Goal: Task Accomplishment & Management: Use online tool/utility

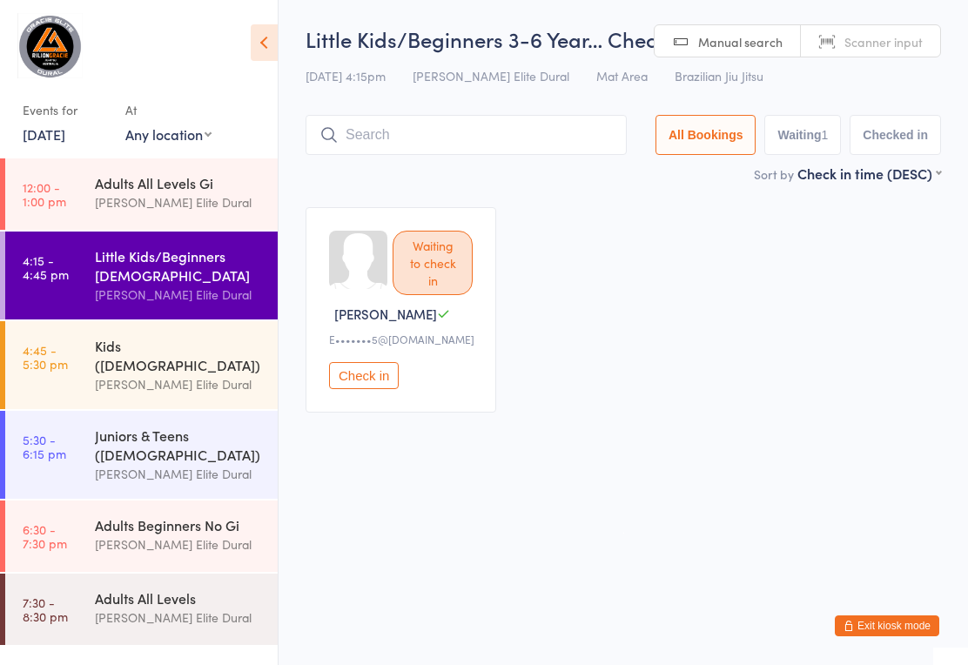
click at [436, 138] on input "search" at bounding box center [466, 135] width 321 height 40
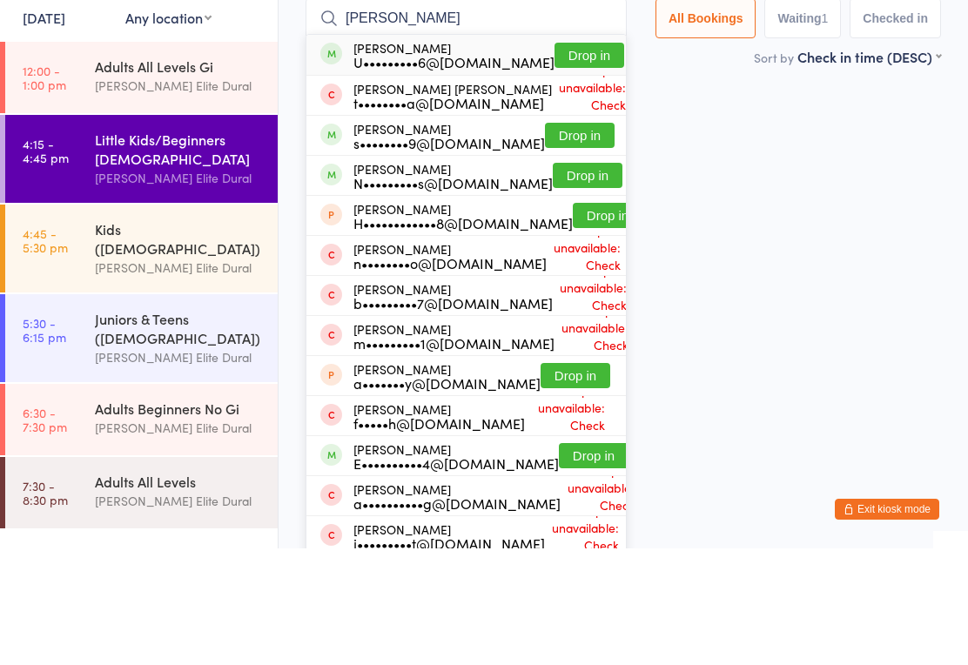
type input "[PERSON_NAME]"
click at [554, 159] on button "Drop in" at bounding box center [589, 171] width 70 height 25
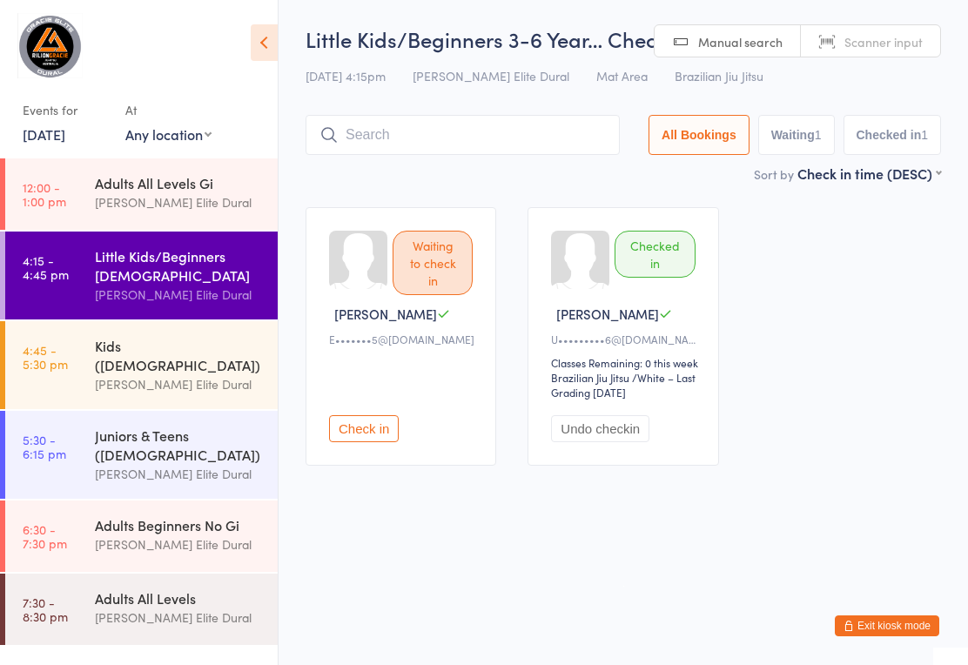
click at [458, 113] on div "Little Kids/Beginners 3-6 Year… Check-in [DATE] 4:15pm [PERSON_NAME] Elite Dura…" at bounding box center [623, 93] width 635 height 139
click at [431, 139] on input "search" at bounding box center [463, 135] width 314 height 40
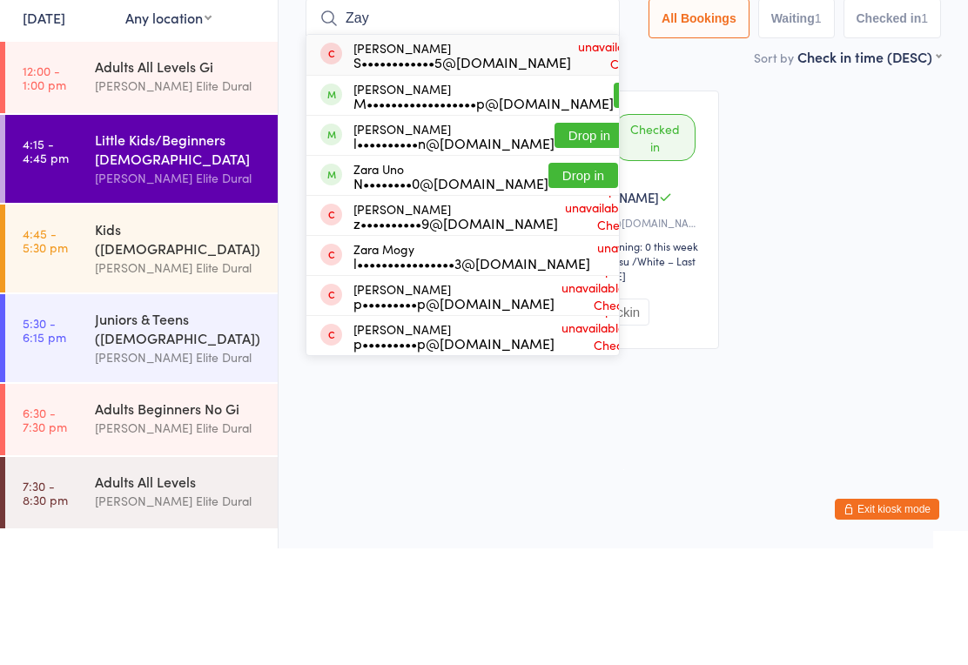
type input "Zay"
click at [614, 199] on button "Drop in" at bounding box center [649, 211] width 70 height 25
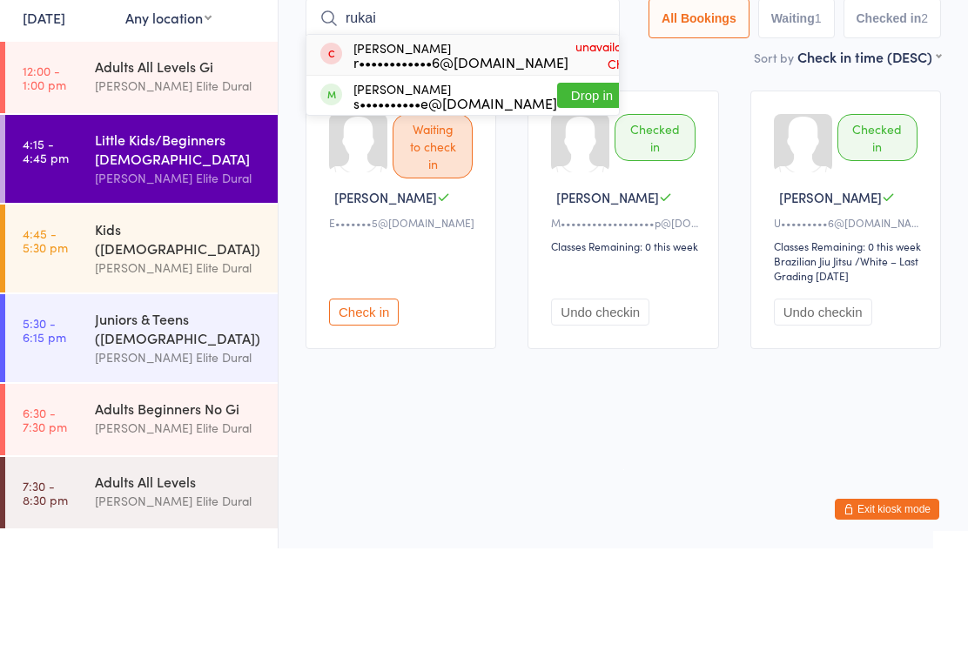
type input "rukai"
click at [557, 199] on button "Drop in" at bounding box center [592, 211] width 70 height 25
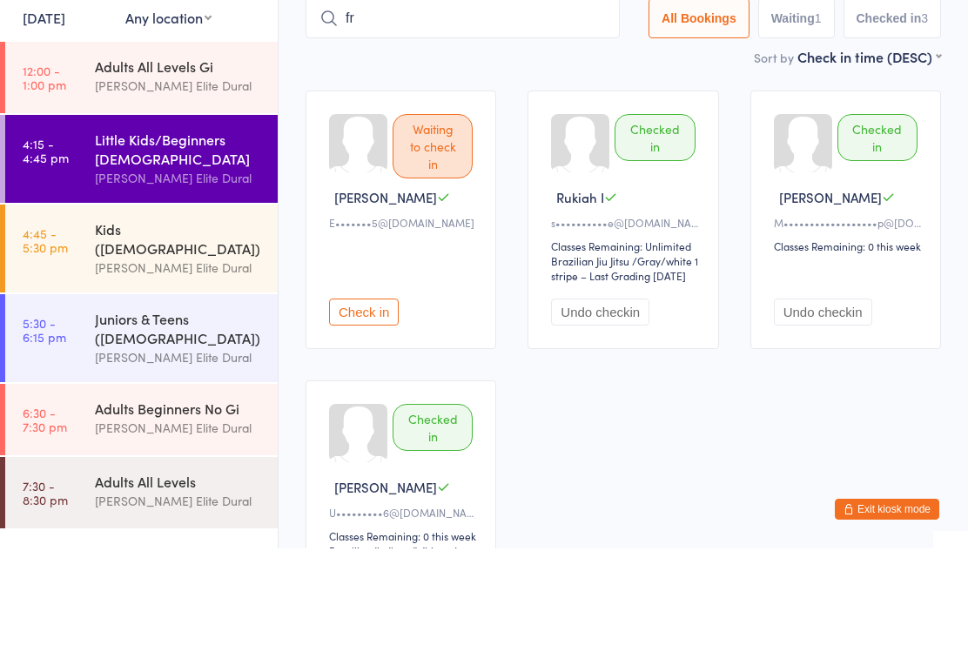
type input "f"
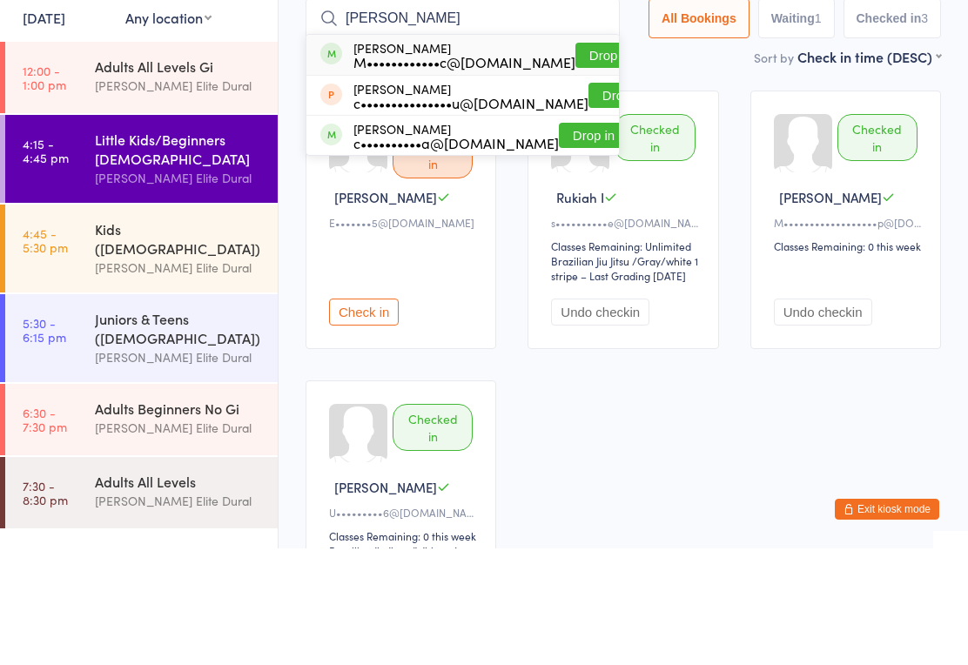
type input "[PERSON_NAME]"
click at [575, 159] on button "Drop in" at bounding box center [610, 171] width 70 height 25
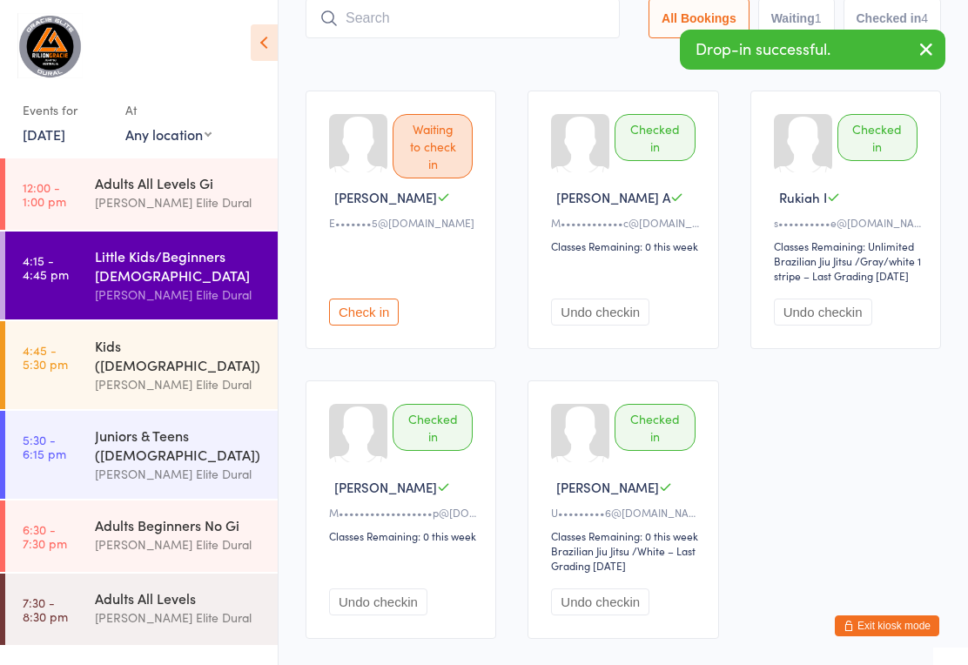
click at [463, 25] on input "search" at bounding box center [463, 18] width 314 height 40
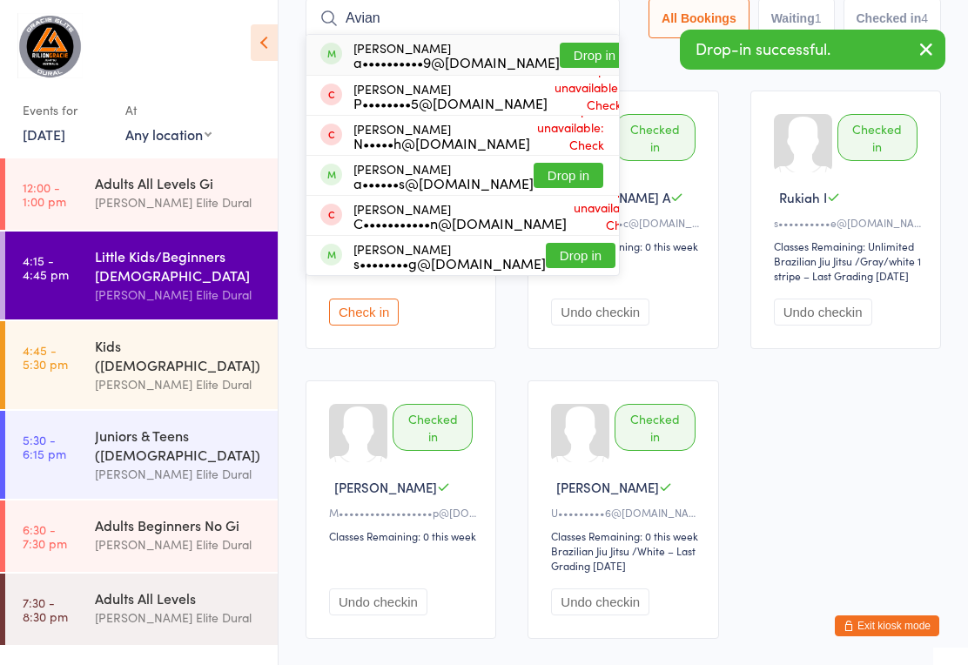
type input "Avian"
click at [560, 45] on button "Drop in" at bounding box center [595, 55] width 70 height 25
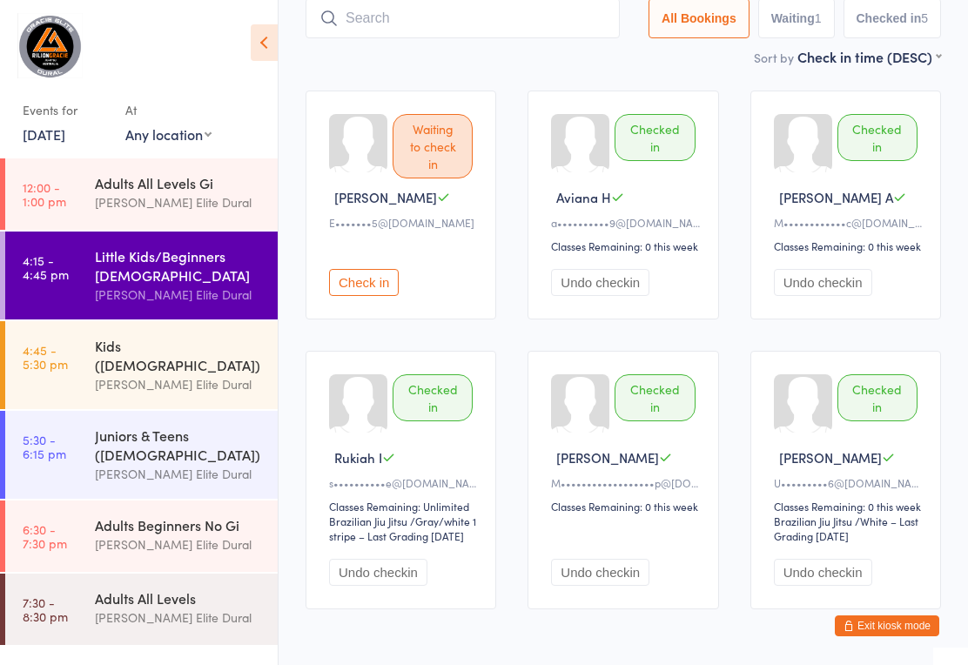
click at [405, 586] on button "Undo checkin" at bounding box center [378, 572] width 98 height 27
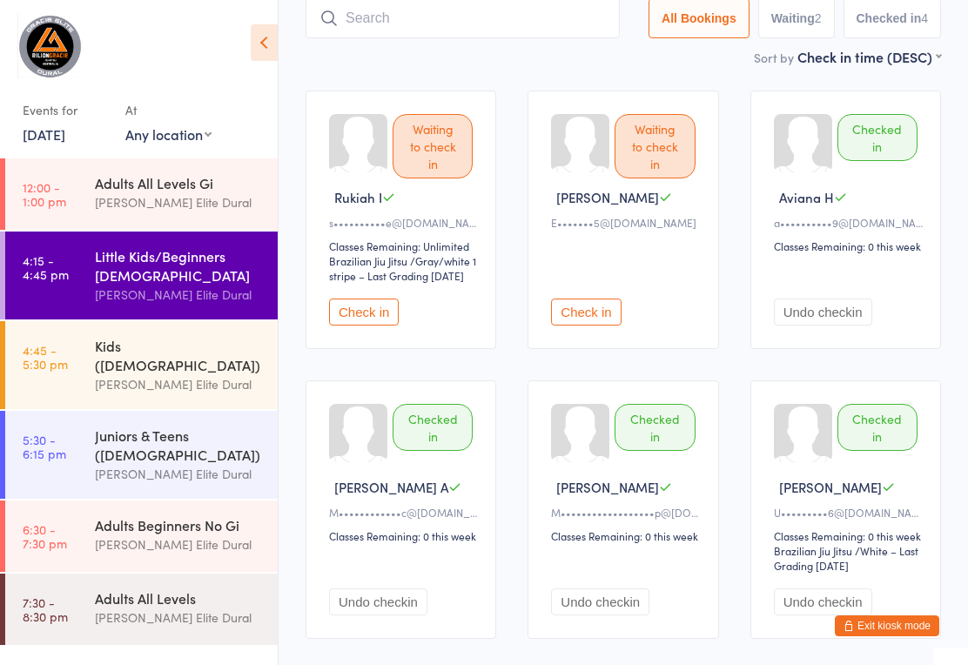
click at [471, 16] on input "search" at bounding box center [463, 18] width 314 height 40
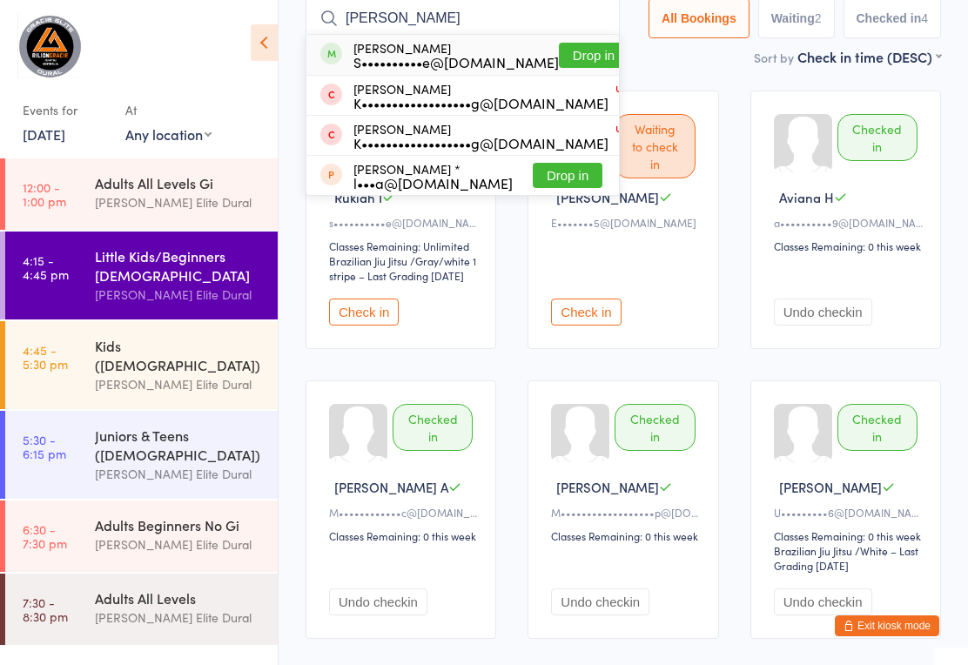
type input "[PERSON_NAME]"
click at [559, 52] on button "Drop in" at bounding box center [594, 55] width 70 height 25
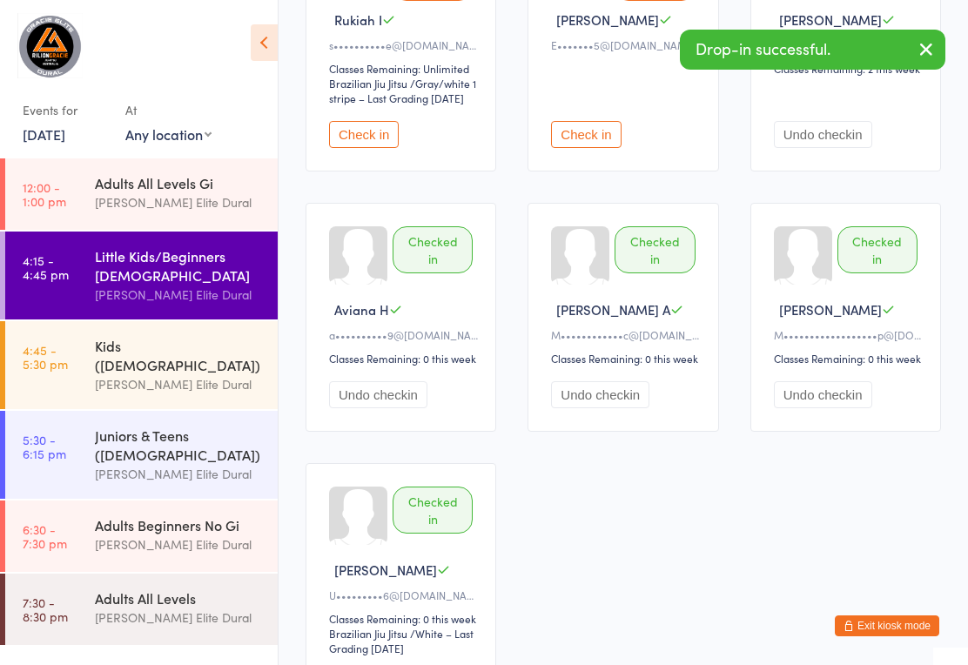
scroll to position [0, 0]
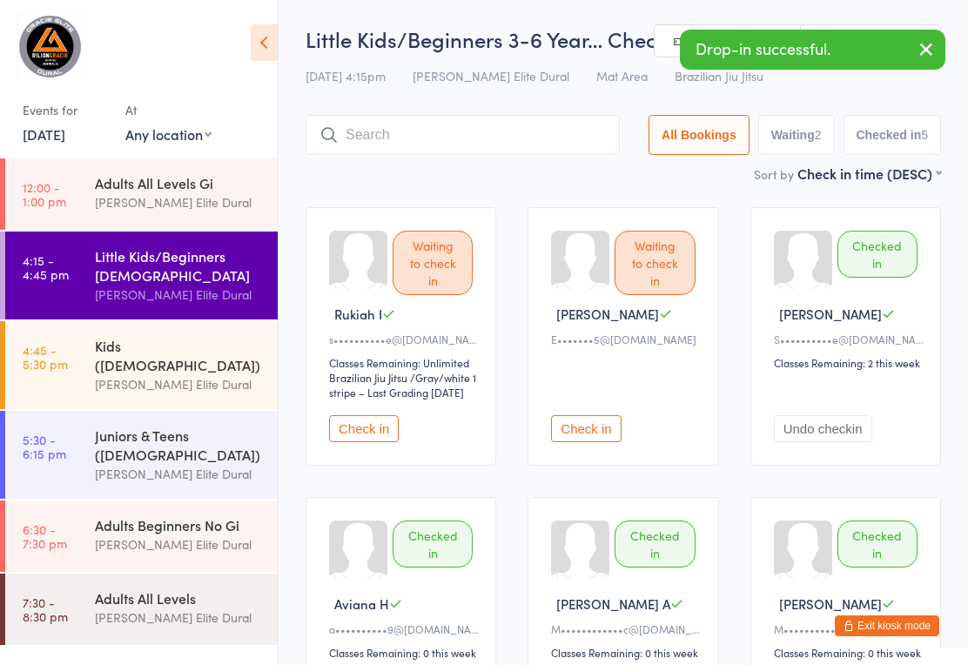
click at [457, 142] on input "search" at bounding box center [463, 135] width 314 height 40
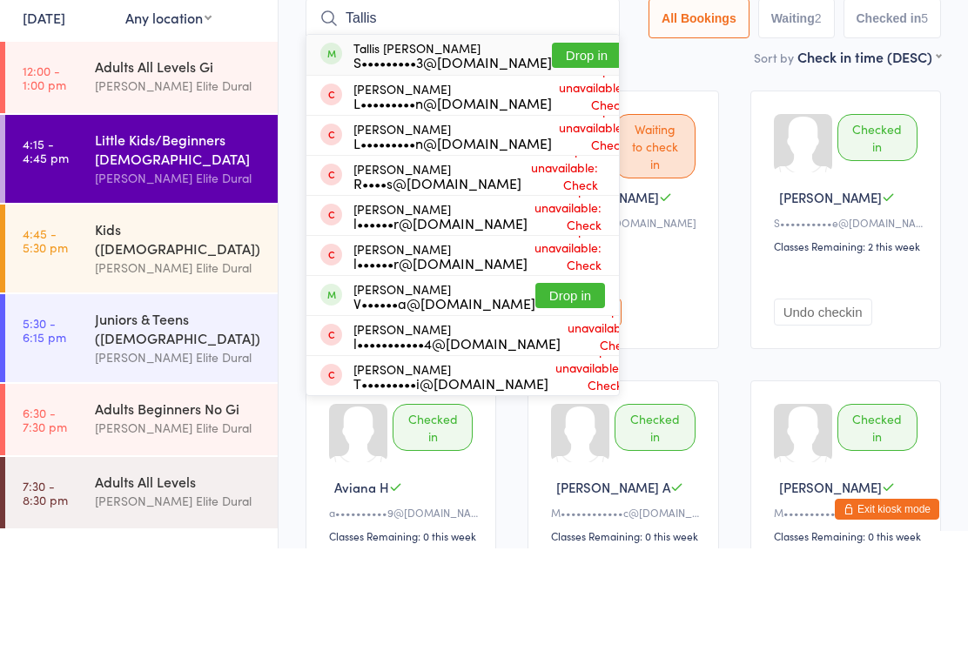
type input "Tallis"
click at [552, 159] on button "Drop in" at bounding box center [587, 171] width 70 height 25
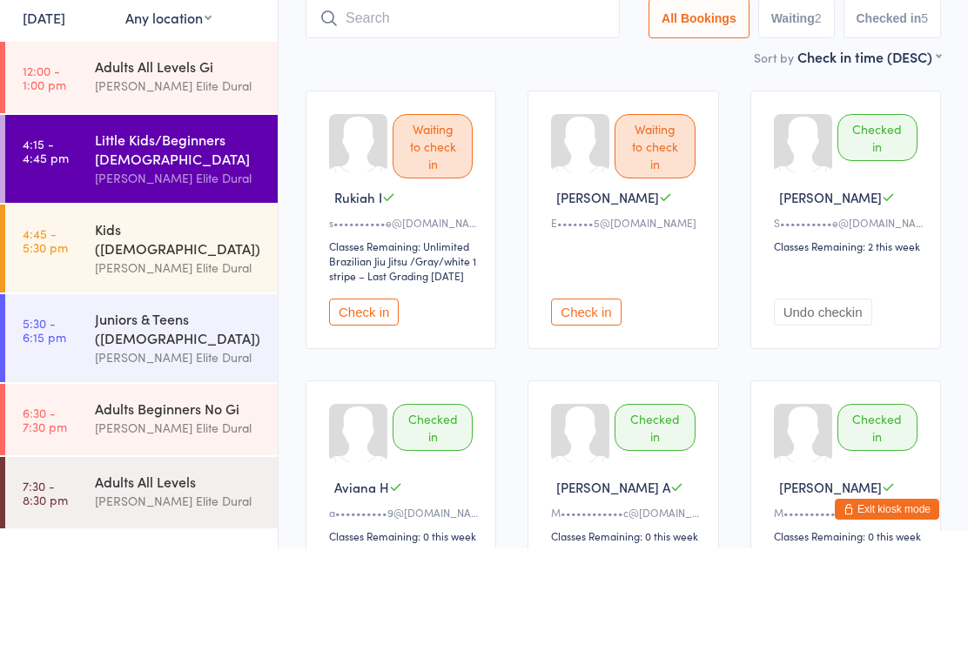
scroll to position [117, 0]
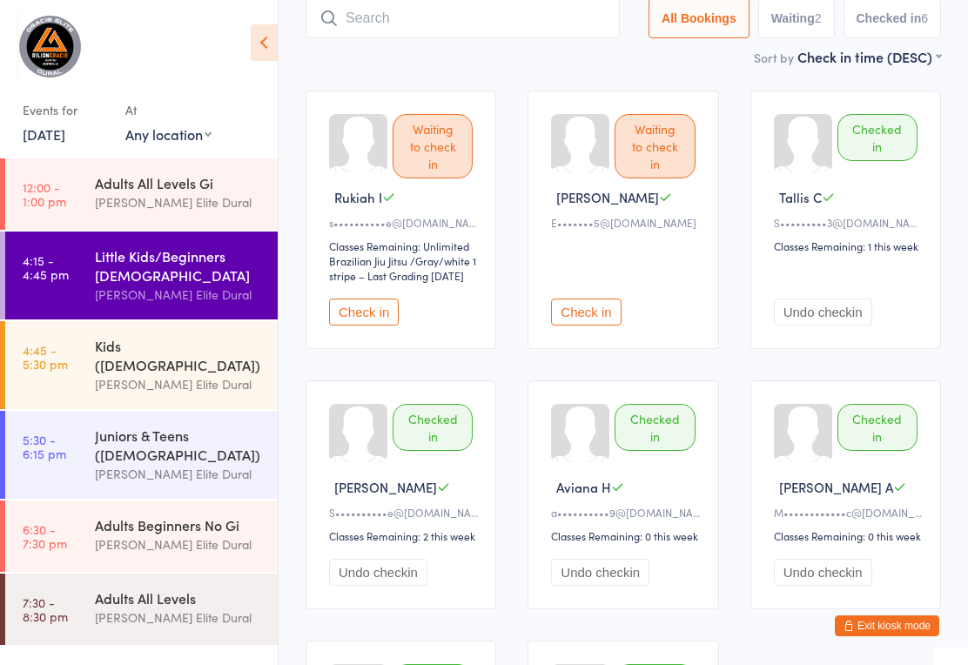
click at [486, 19] on input "search" at bounding box center [463, 18] width 314 height 40
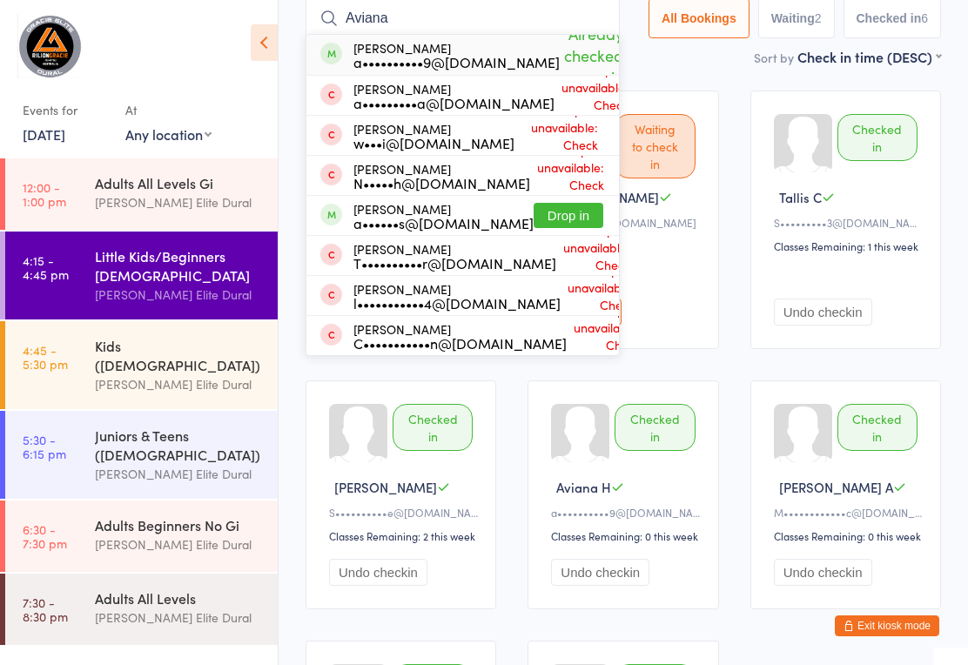
click at [528, 8] on input "Aviana" at bounding box center [463, 18] width 314 height 40
click at [451, 20] on input "Aviana" at bounding box center [463, 18] width 314 height 40
type input "A"
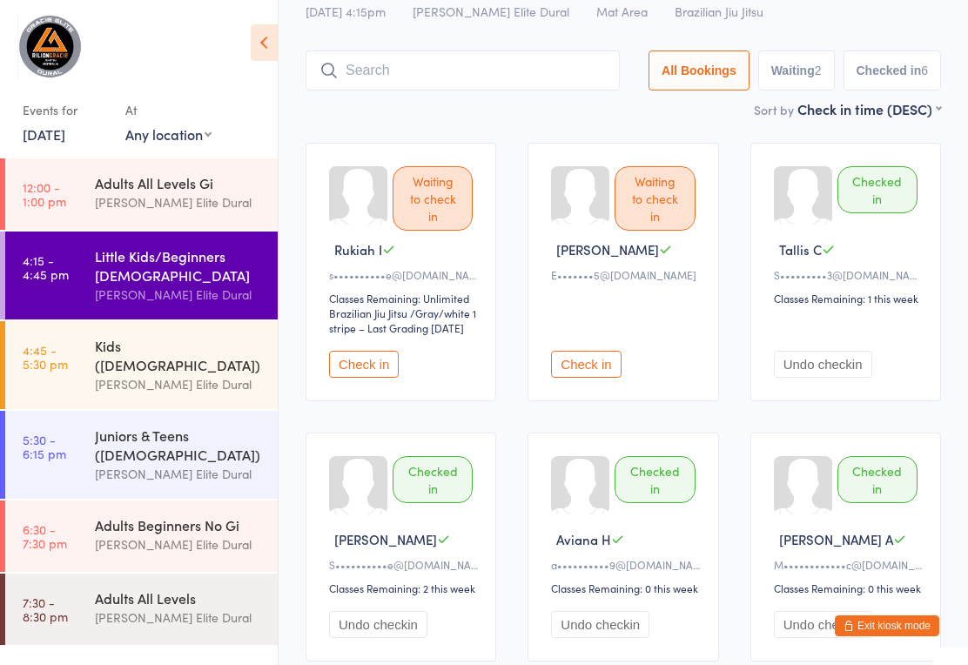
scroll to position [37, 0]
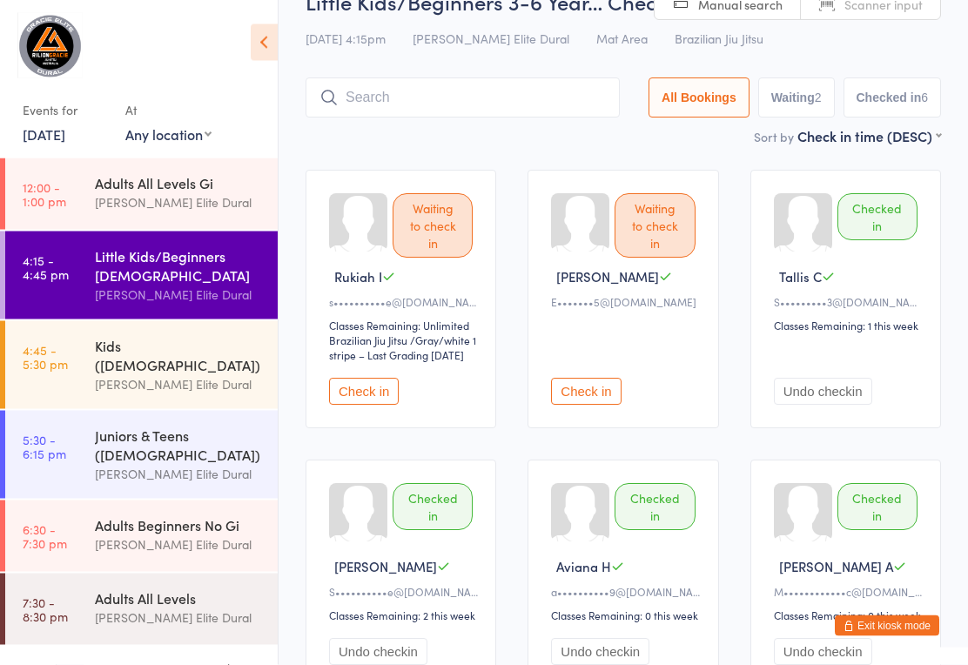
click at [906, 622] on button "Exit kiosk mode" at bounding box center [887, 625] width 104 height 21
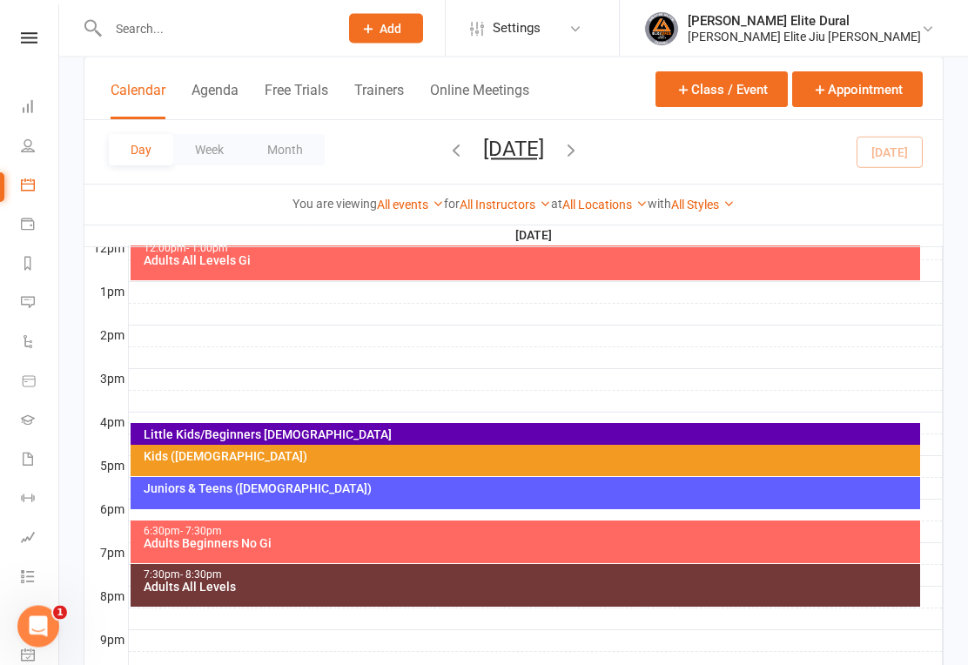
scroll to position [639, 0]
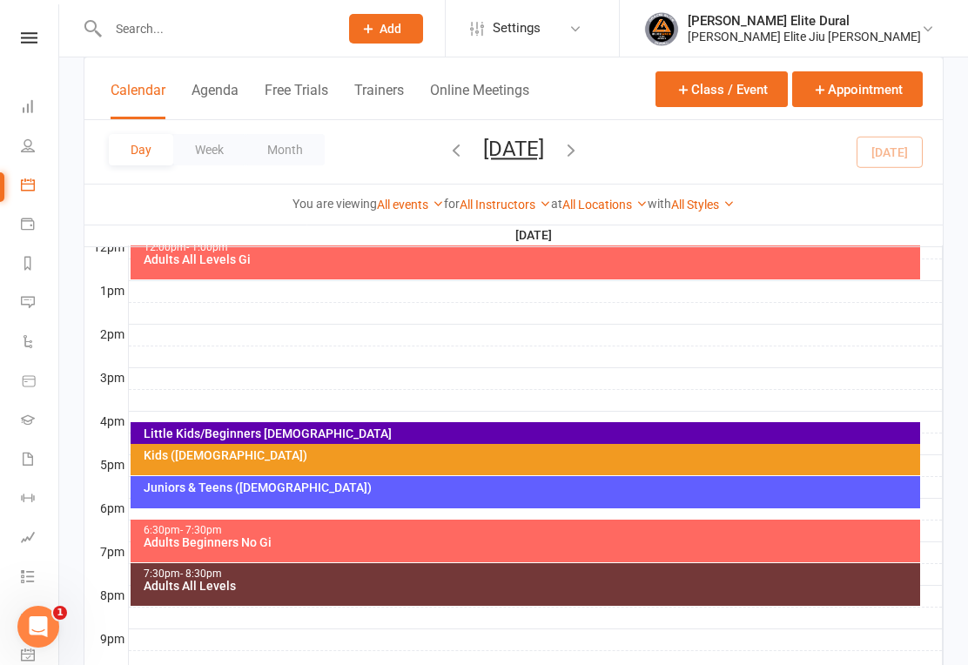
click at [407, 435] on div "Little Kids/Beginners [DEMOGRAPHIC_DATA]" at bounding box center [530, 433] width 775 height 12
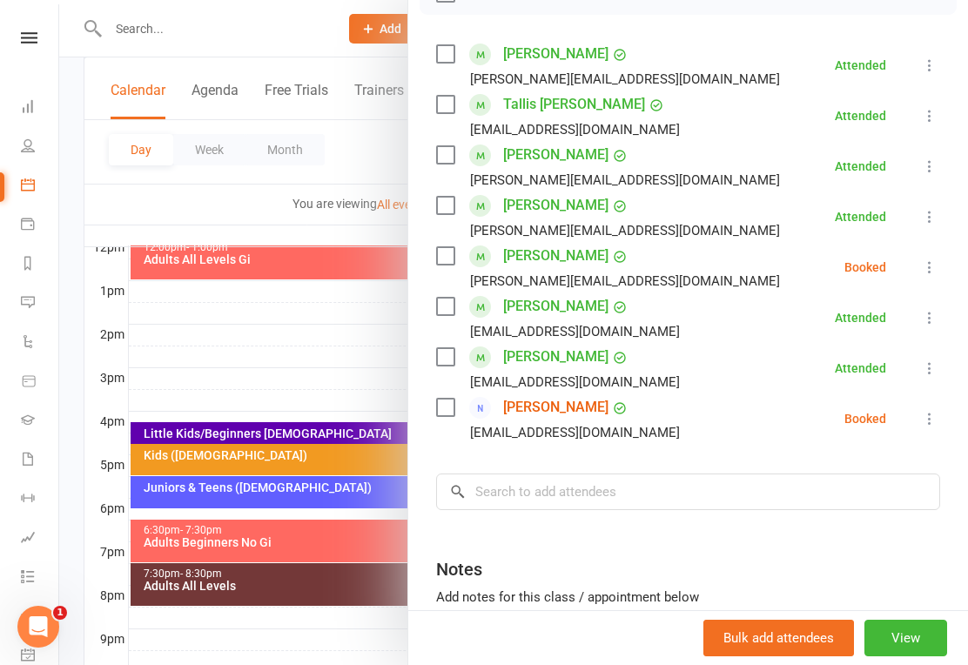
scroll to position [283, 0]
click at [928, 270] on icon at bounding box center [929, 267] width 17 height 17
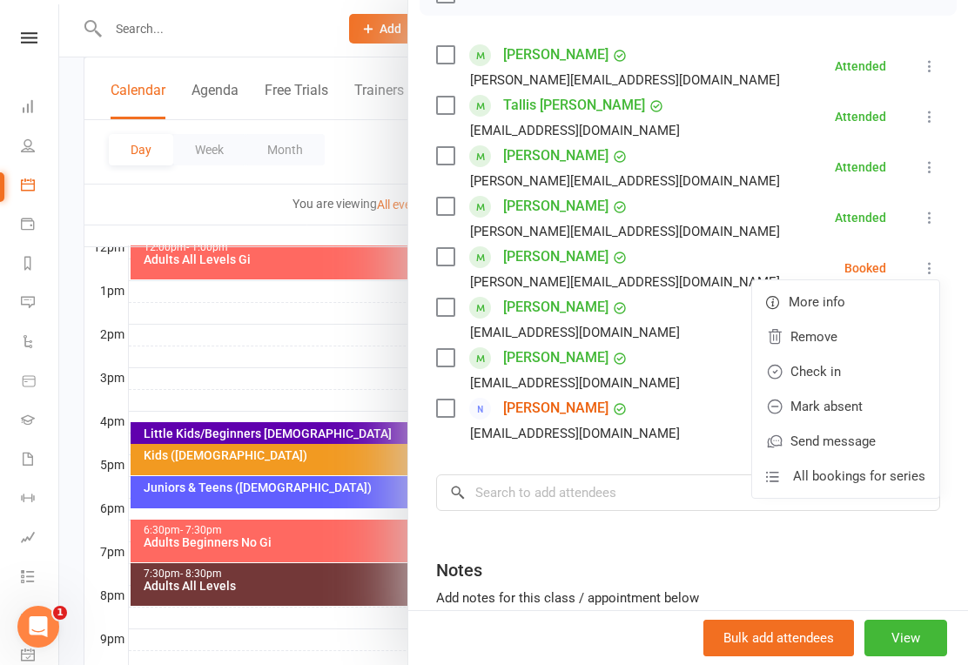
click at [850, 345] on link "Remove" at bounding box center [845, 336] width 187 height 35
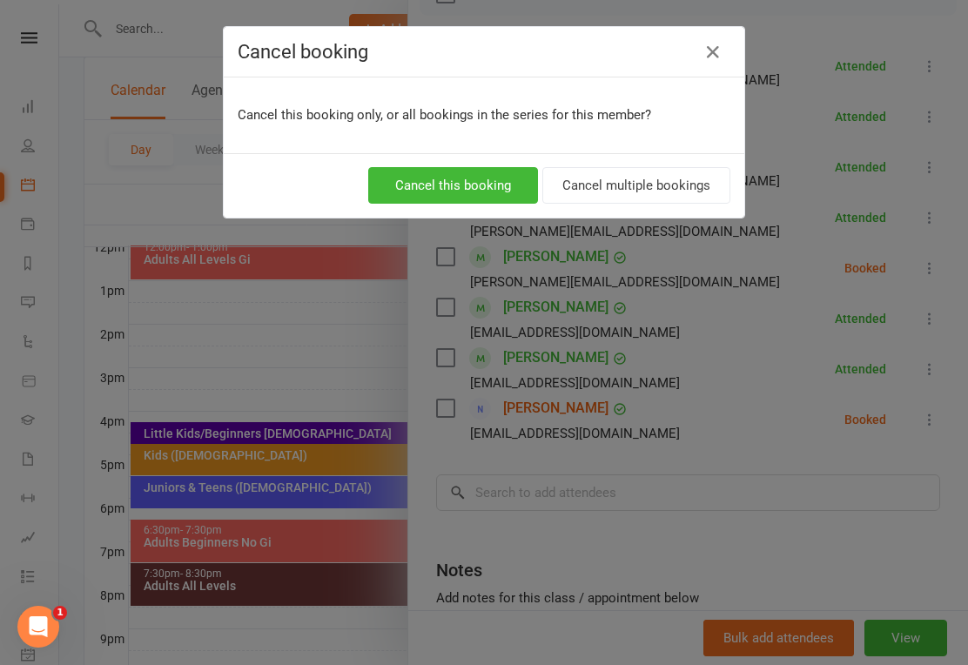
click at [477, 190] on button "Cancel this booking" at bounding box center [453, 185] width 170 height 37
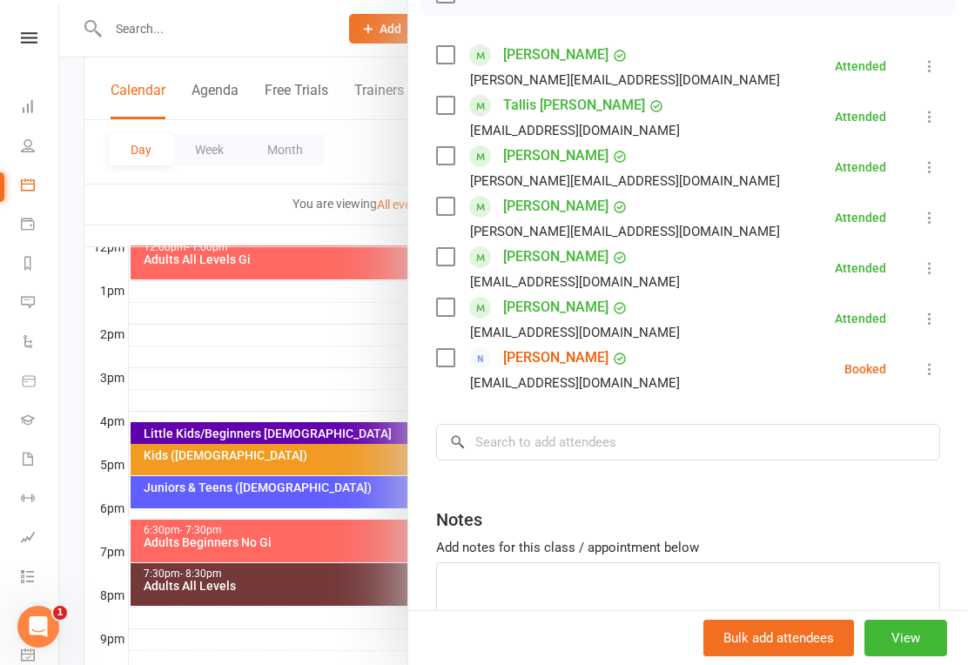
click at [30, 104] on icon at bounding box center [28, 106] width 14 height 14
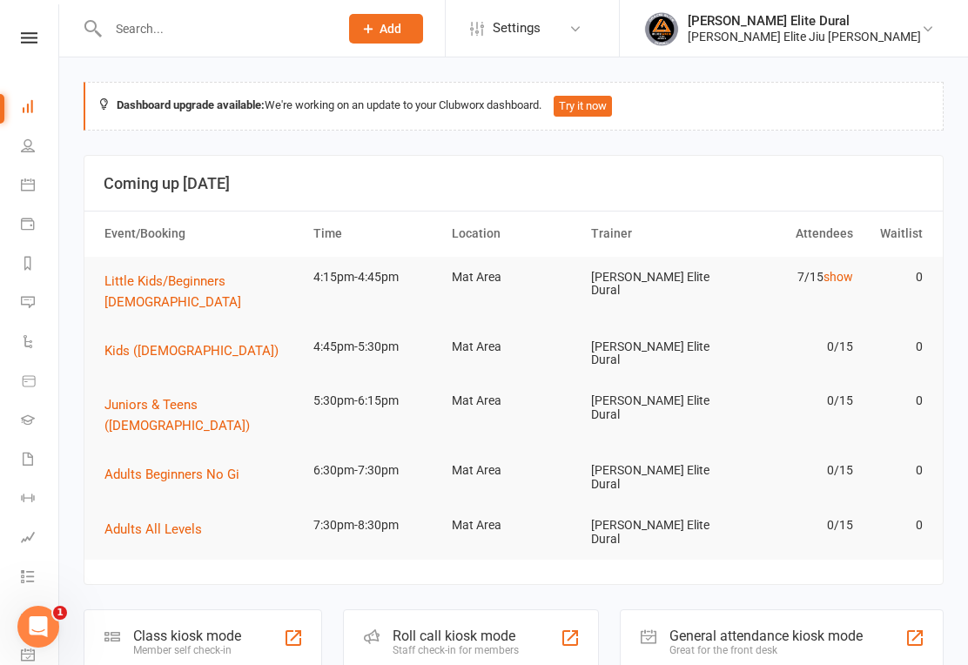
click at [212, 628] on div "Class kiosk mode" at bounding box center [187, 636] width 108 height 17
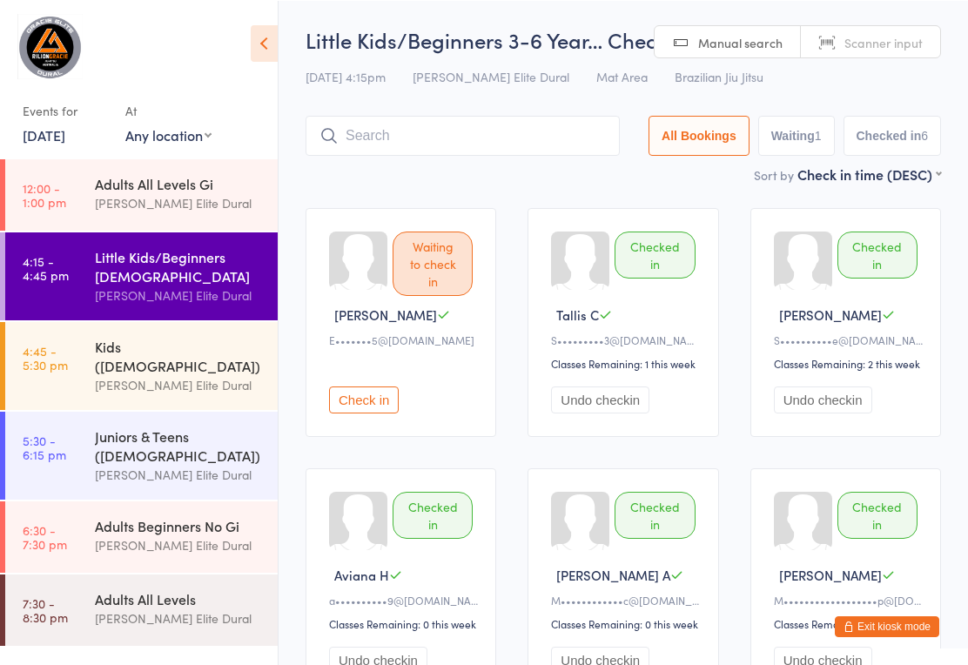
click at [464, 145] on input "search" at bounding box center [463, 135] width 314 height 40
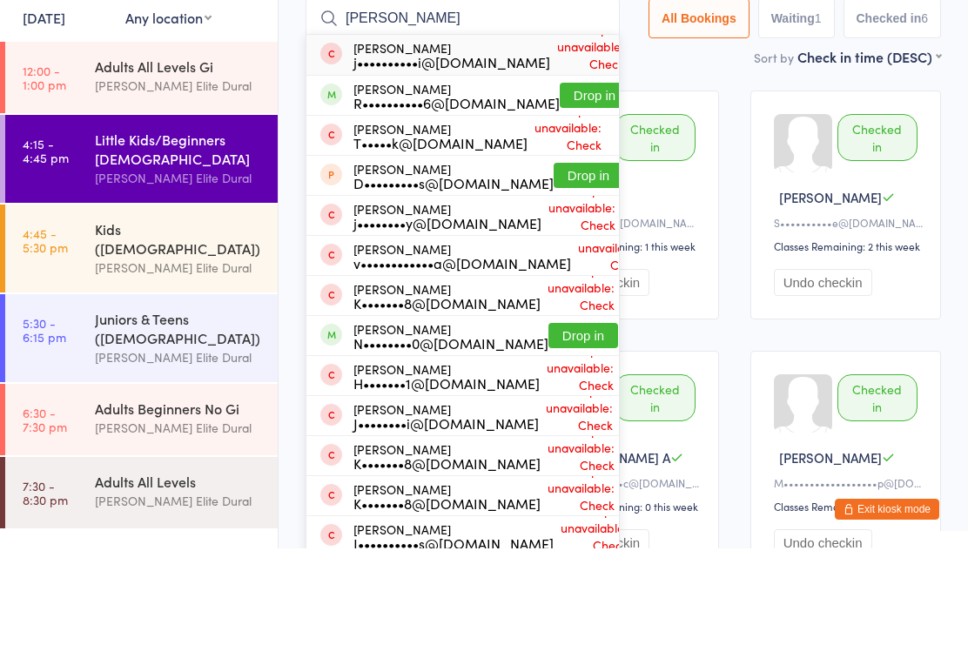
type input "[PERSON_NAME]"
click at [560, 199] on button "Drop in" at bounding box center [595, 211] width 70 height 25
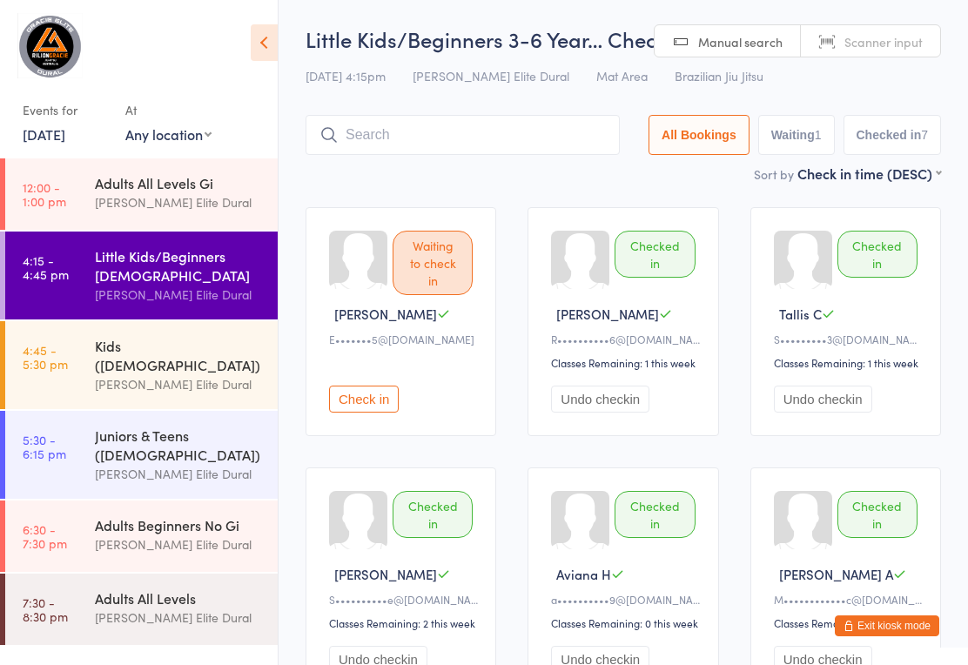
click at [520, 155] on input "search" at bounding box center [463, 135] width 314 height 40
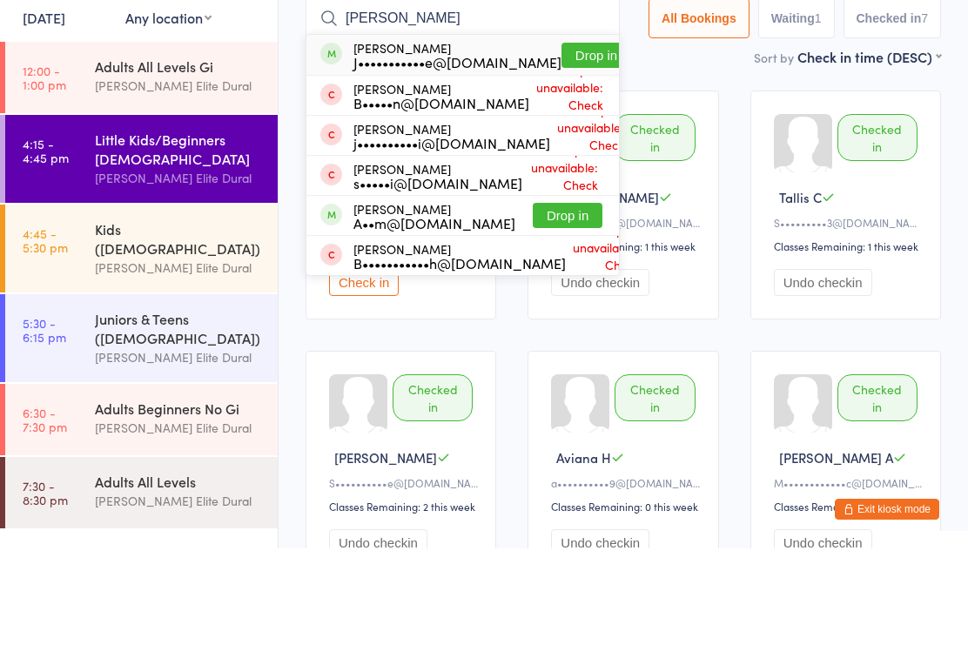
type input "Noah"
click at [589, 319] on button "Drop in" at bounding box center [568, 331] width 70 height 25
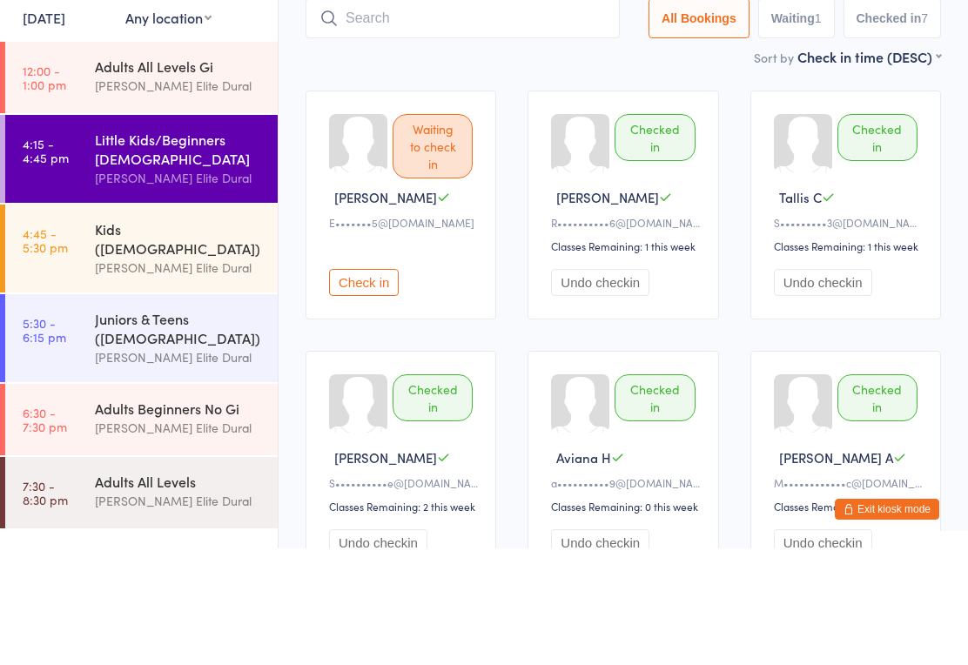
scroll to position [117, 0]
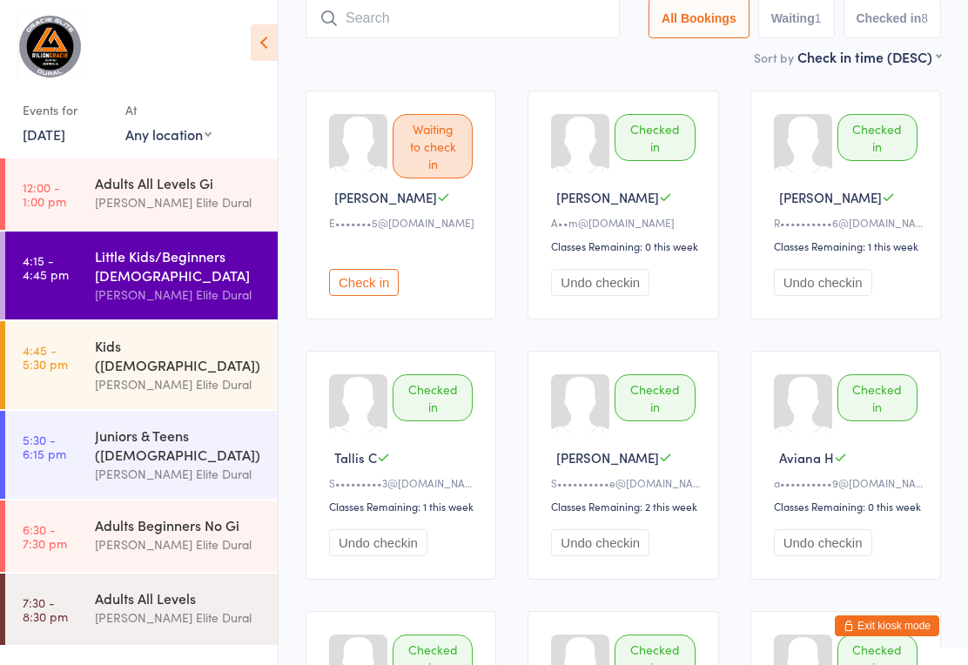
click at [193, 374] on div "[PERSON_NAME] Elite Dural" at bounding box center [179, 384] width 168 height 20
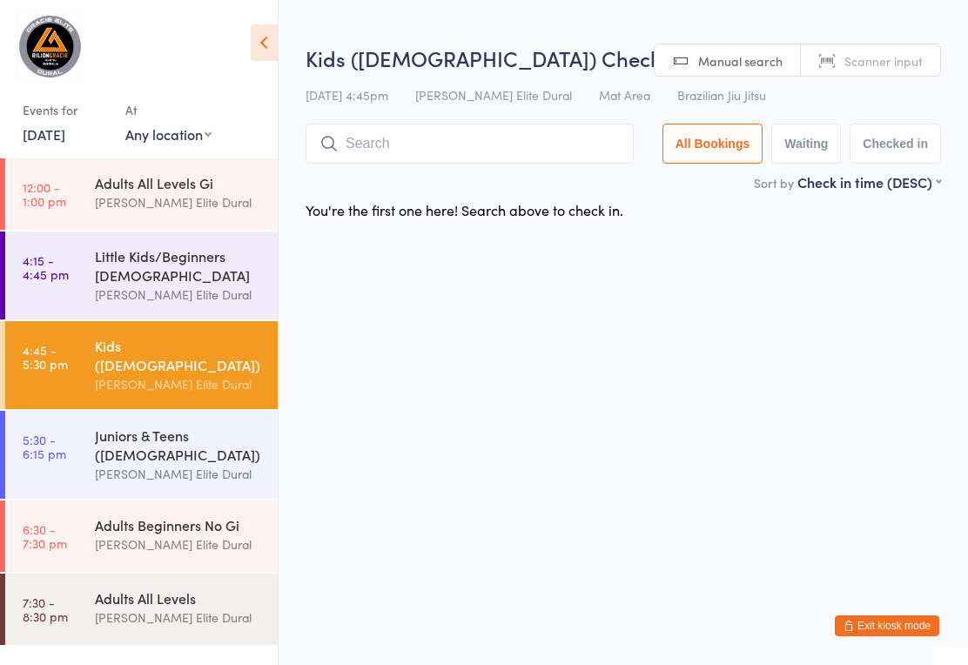
click at [187, 272] on div "Little Kids/Beginners [DEMOGRAPHIC_DATA]" at bounding box center [179, 265] width 168 height 38
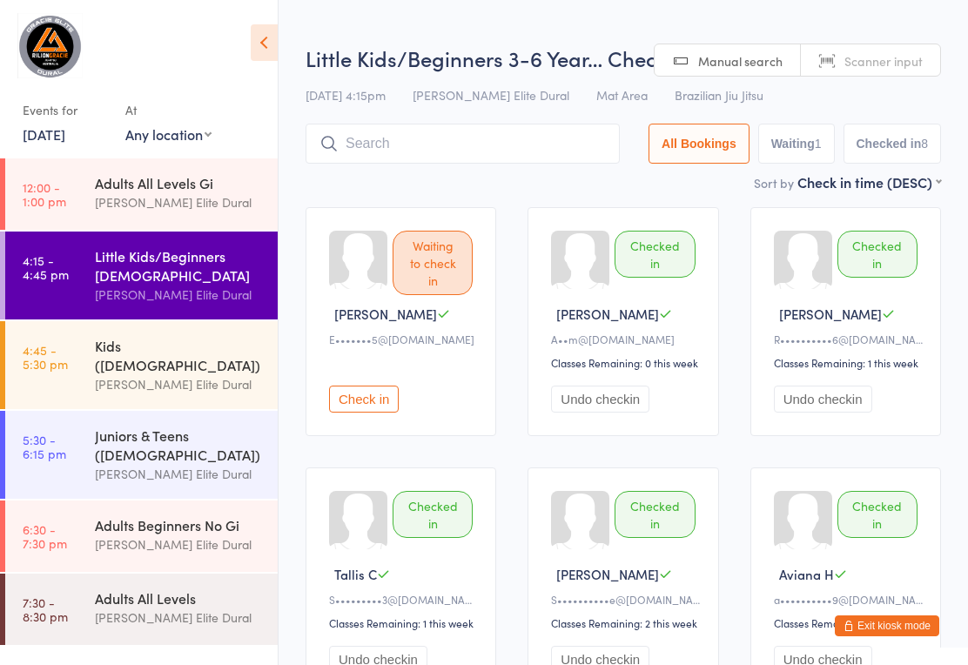
click at [194, 374] on div "[PERSON_NAME] Elite Dural" at bounding box center [179, 384] width 168 height 20
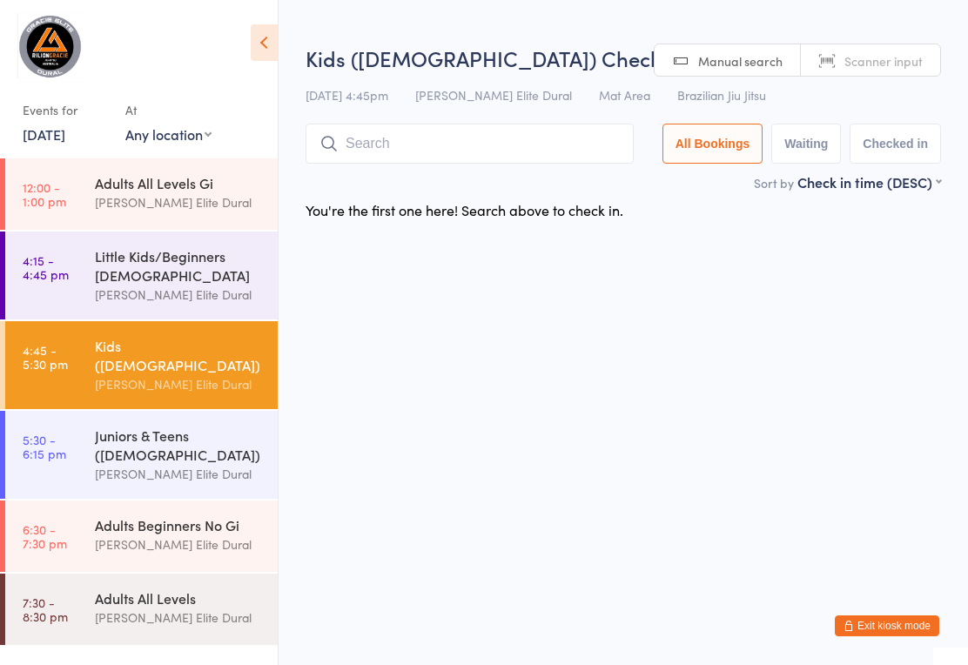
click at [427, 146] on input "search" at bounding box center [470, 144] width 328 height 40
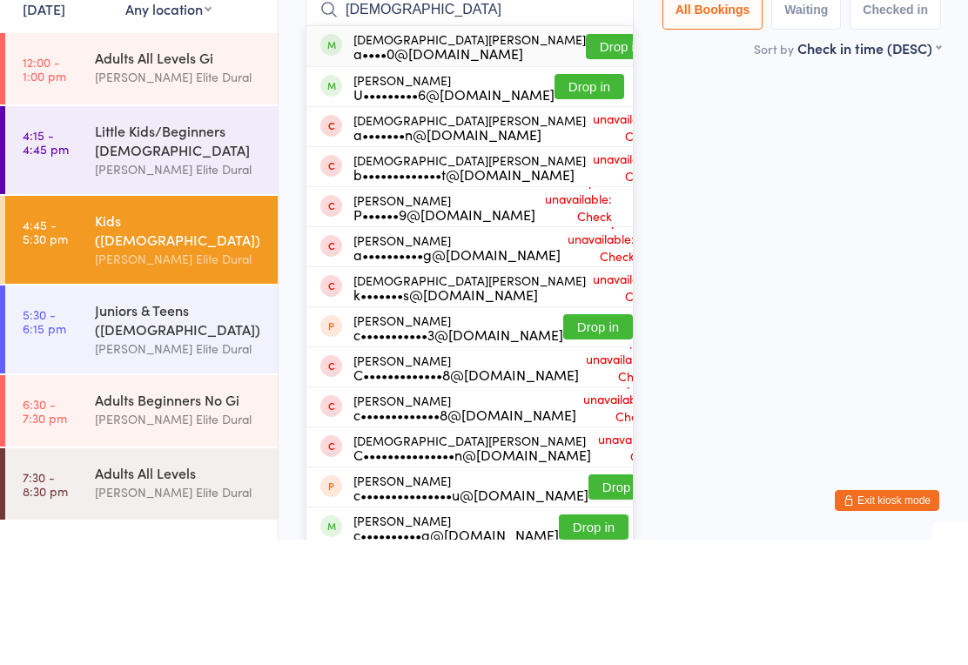
type input "Christi"
click at [586, 159] on button "Drop in" at bounding box center [621, 171] width 70 height 25
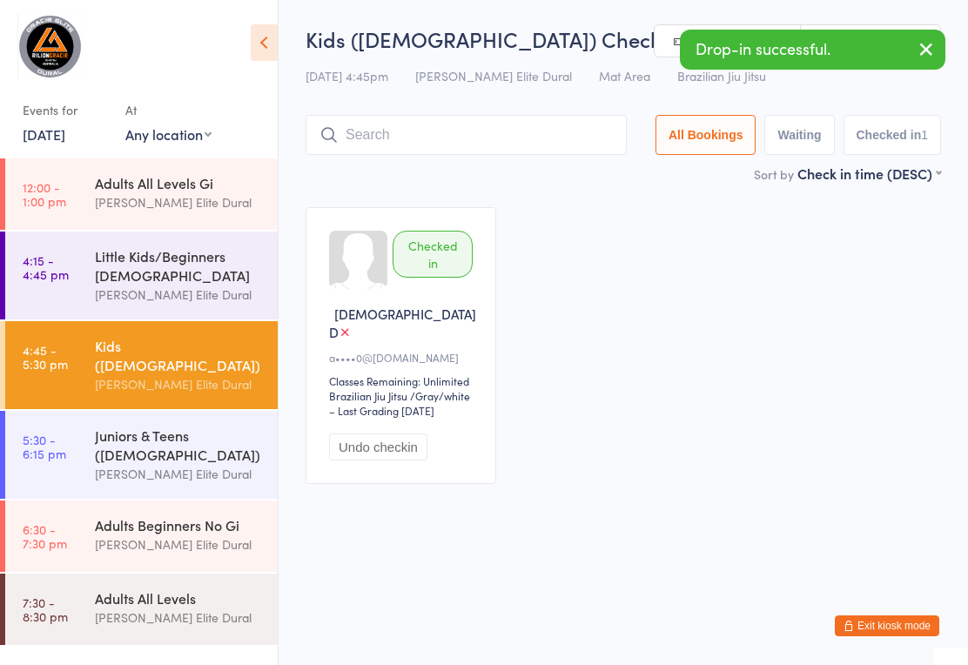
click at [440, 148] on input "search" at bounding box center [466, 135] width 321 height 40
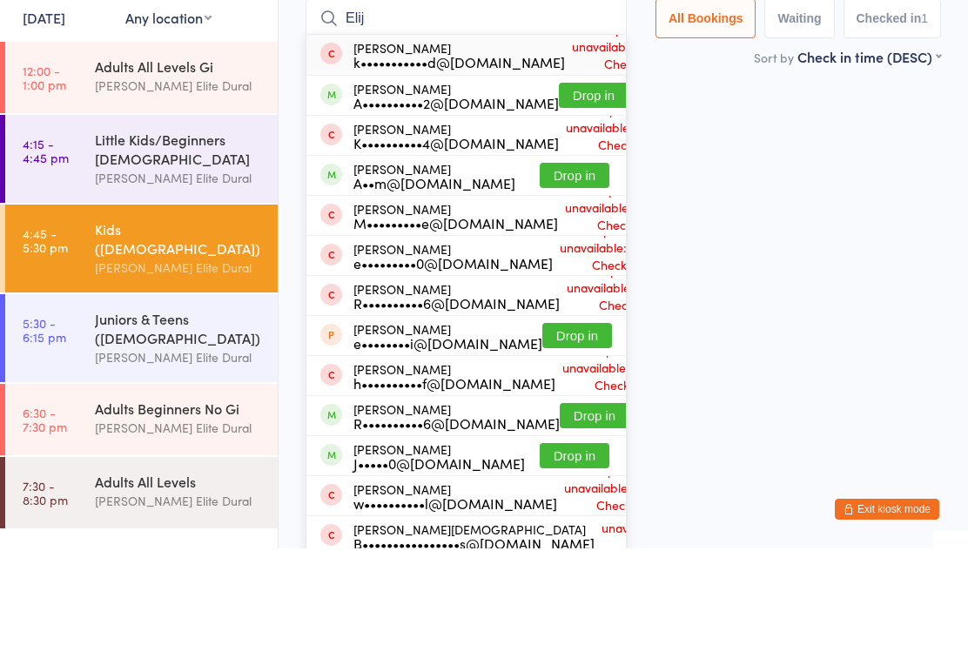
type input "Elij"
click at [591, 279] on button "Drop in" at bounding box center [575, 291] width 70 height 25
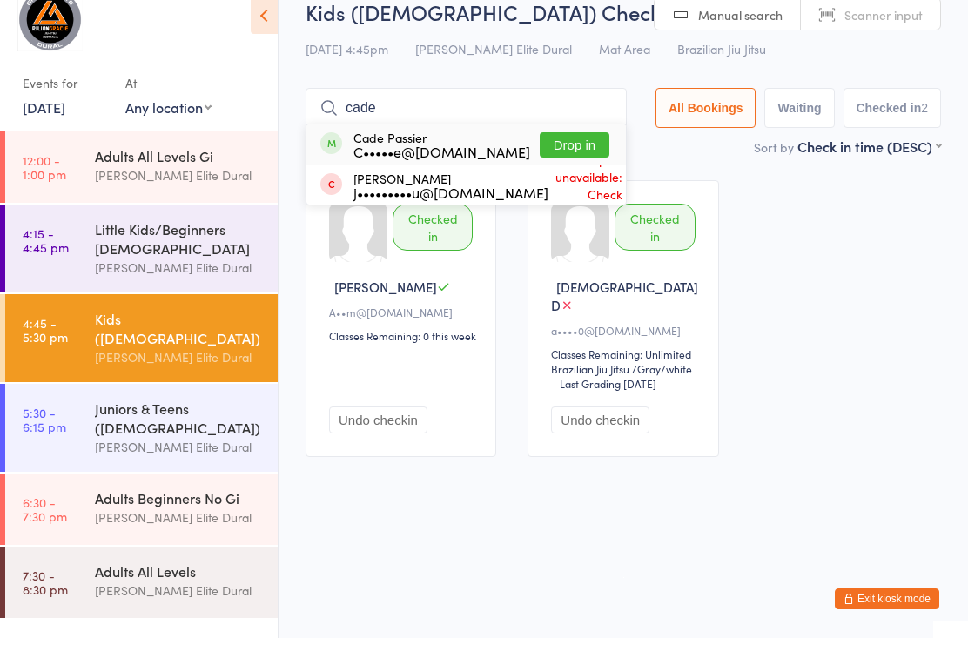
type input "cade"
click at [564, 159] on button "Drop in" at bounding box center [575, 171] width 70 height 25
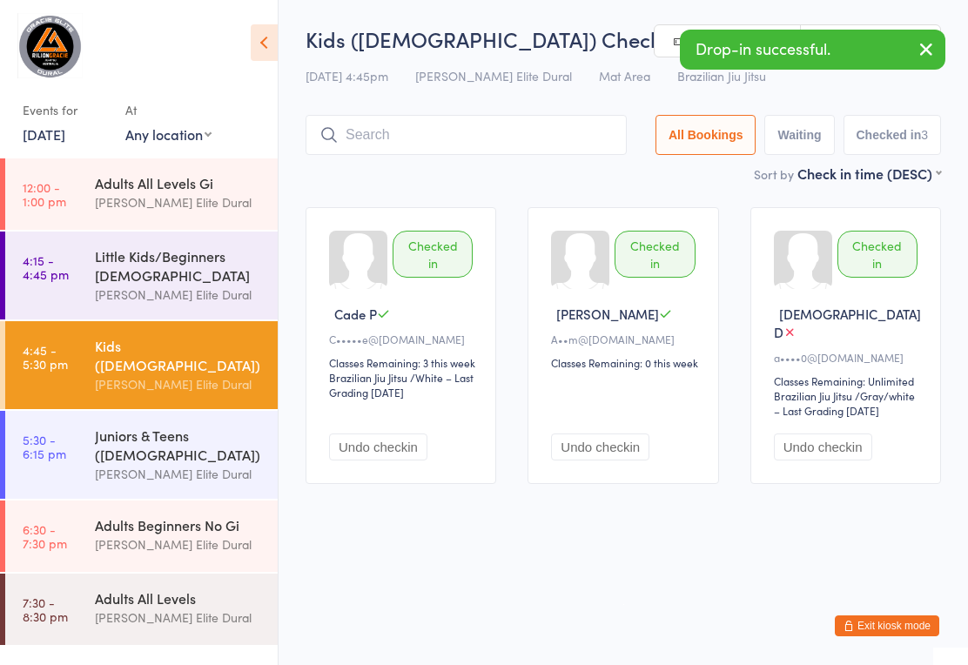
click at [410, 137] on input "search" at bounding box center [466, 135] width 321 height 40
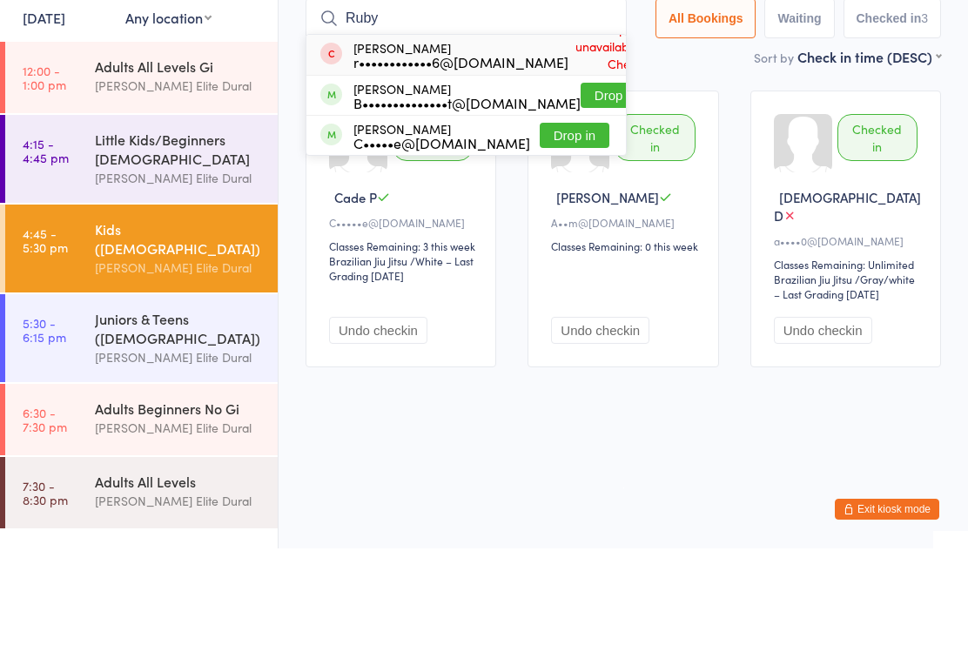
type input "Ruby"
click at [566, 239] on button "Drop in" at bounding box center [575, 251] width 70 height 25
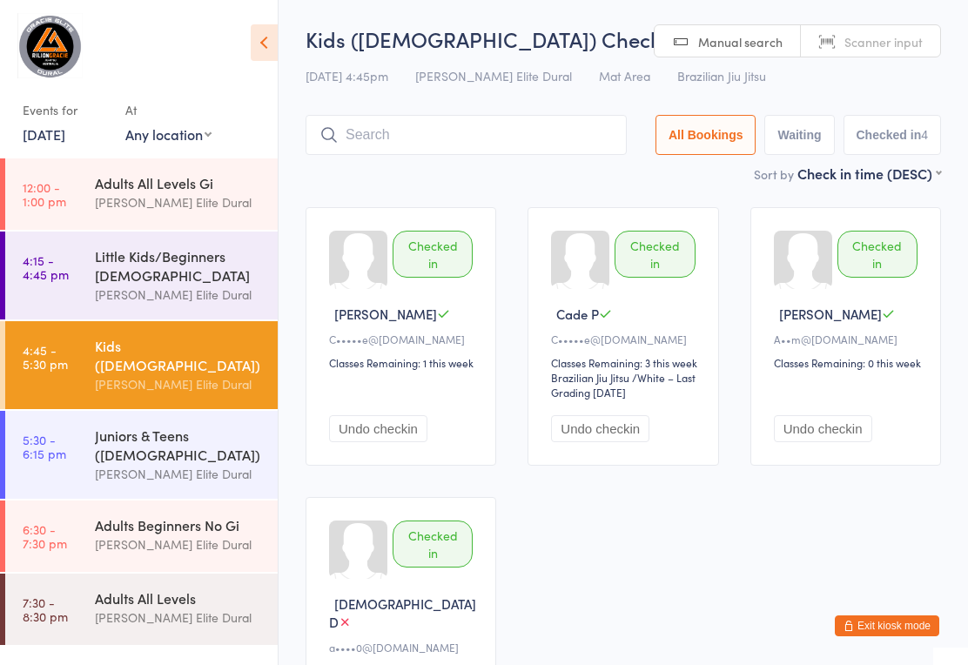
click at [477, 139] on input "search" at bounding box center [466, 135] width 321 height 40
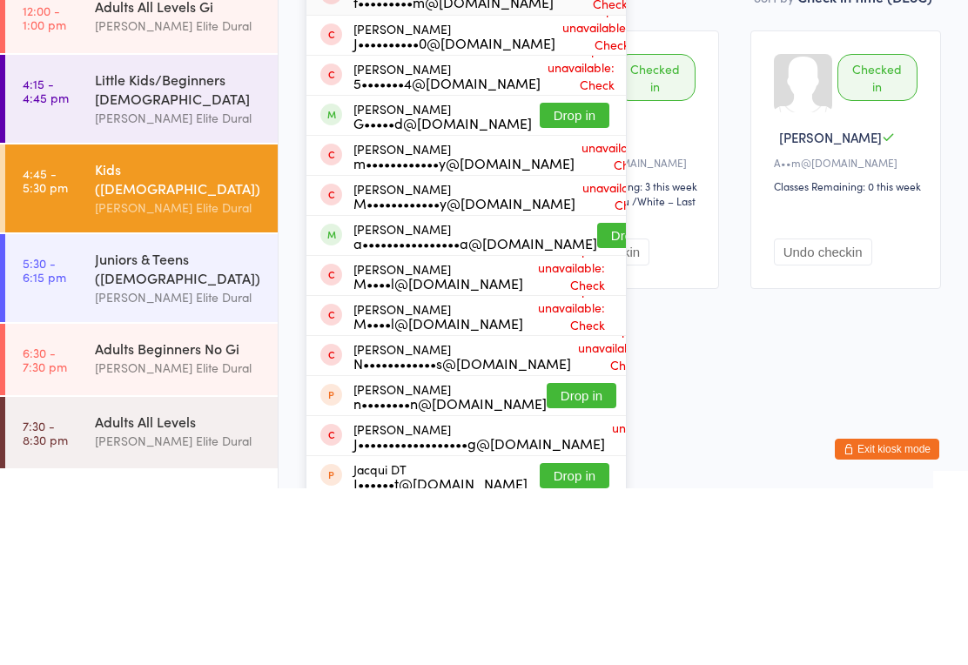
type input "Jax"
click at [597, 400] on button "Drop in" at bounding box center [632, 412] width 70 height 25
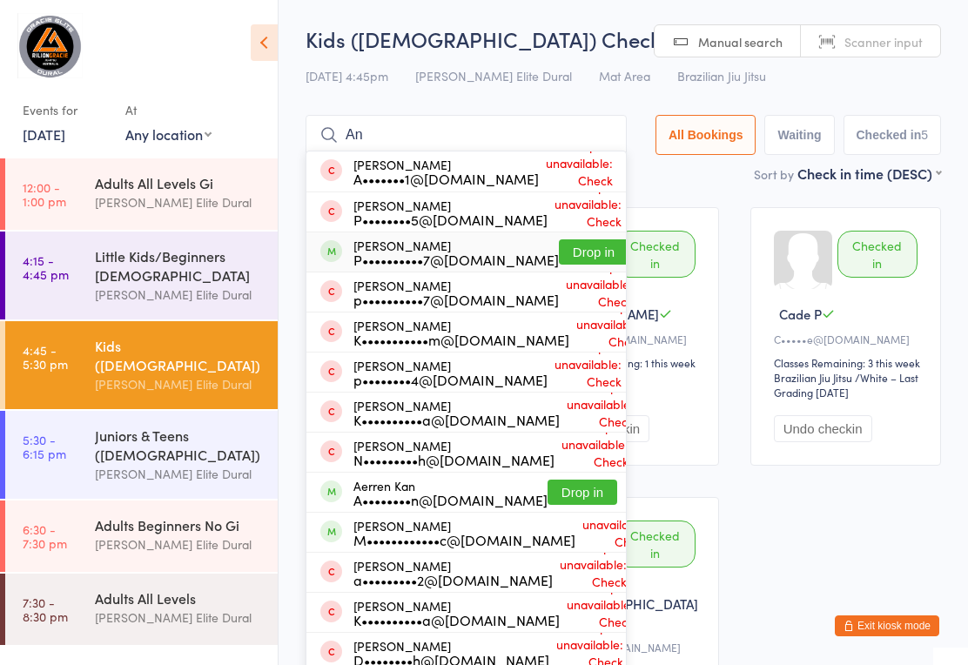
type input "An"
click at [372, 252] on div "P••••••••••7@gmail.com" at bounding box center [455, 259] width 205 height 14
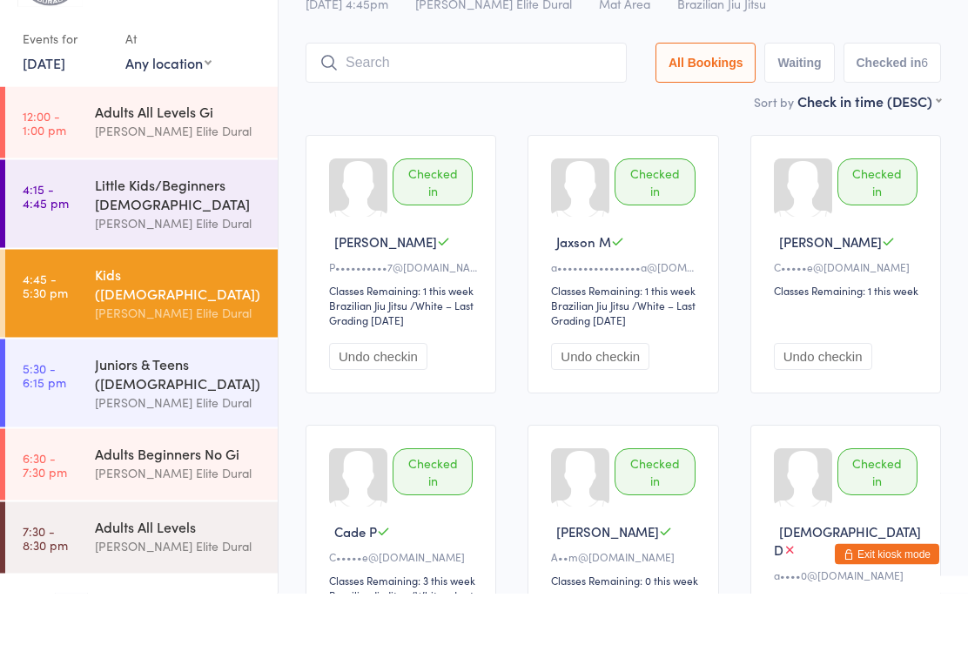
click at [960, 231] on ui-view "Kids (7-9 Years Old) Check-in 17 Sep 4:45pm Gracie Elite Dural Mat Area Brazili…" at bounding box center [623, 406] width 689 height 765
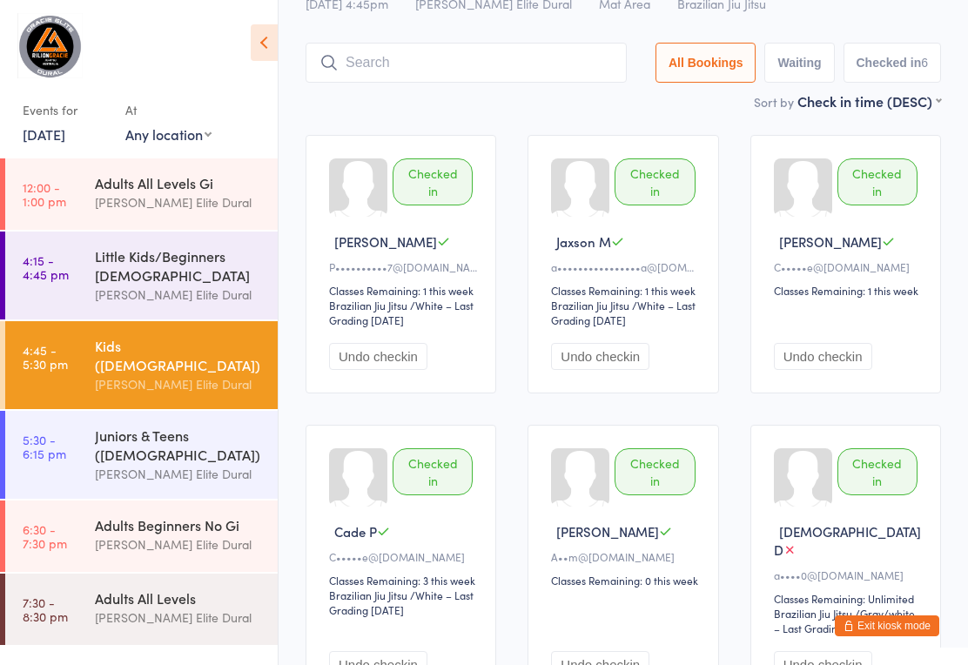
click at [188, 464] on div "[PERSON_NAME] Elite Dural" at bounding box center [179, 474] width 168 height 20
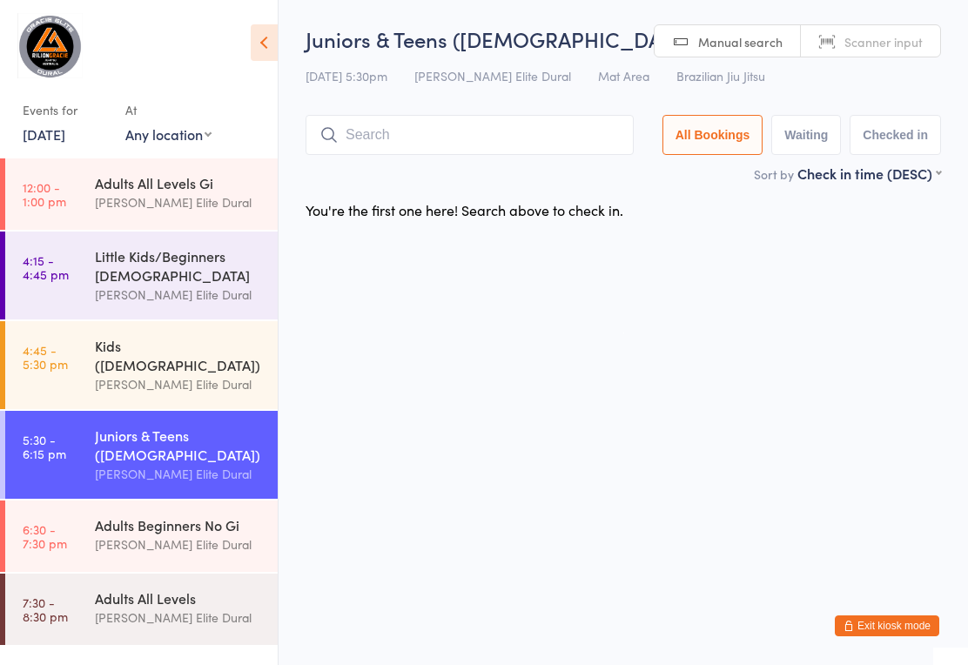
click at [439, 136] on input "search" at bounding box center [470, 135] width 328 height 40
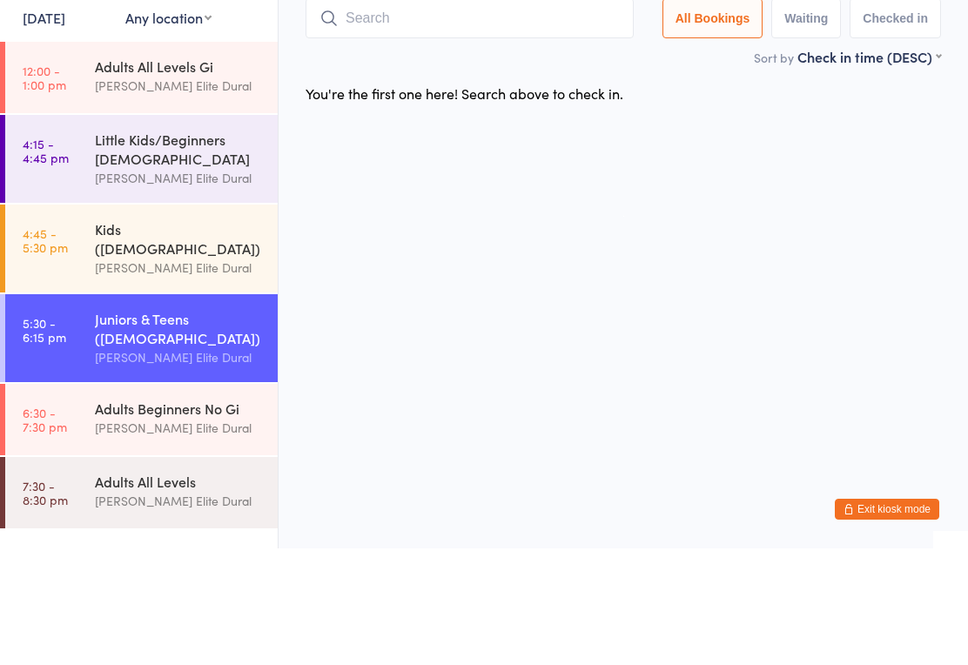
click at [199, 336] on div "Kids ([DEMOGRAPHIC_DATA])" at bounding box center [179, 355] width 168 height 38
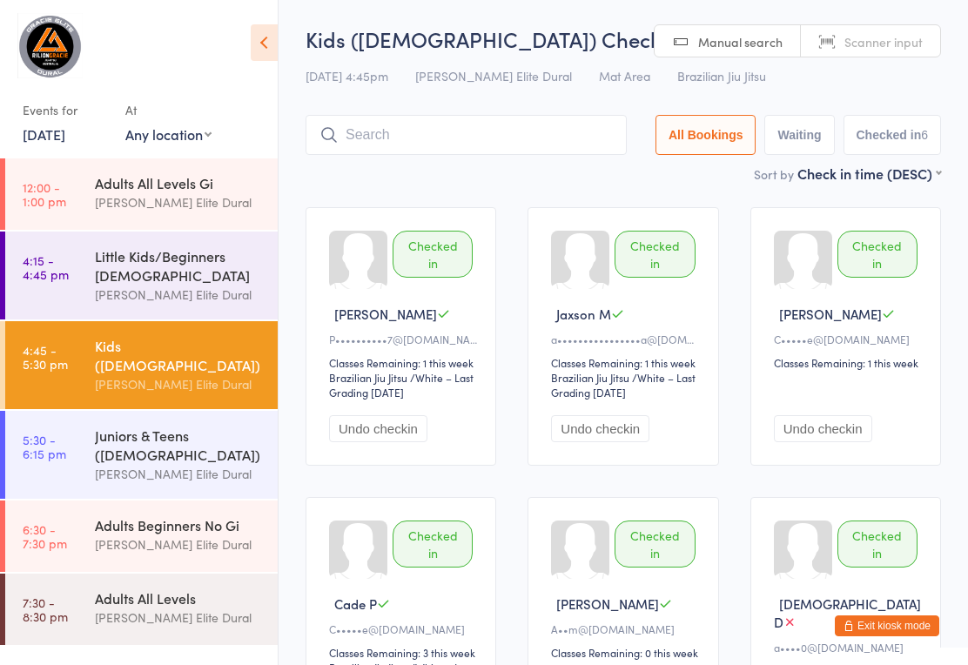
click at [462, 137] on input "search" at bounding box center [466, 135] width 321 height 40
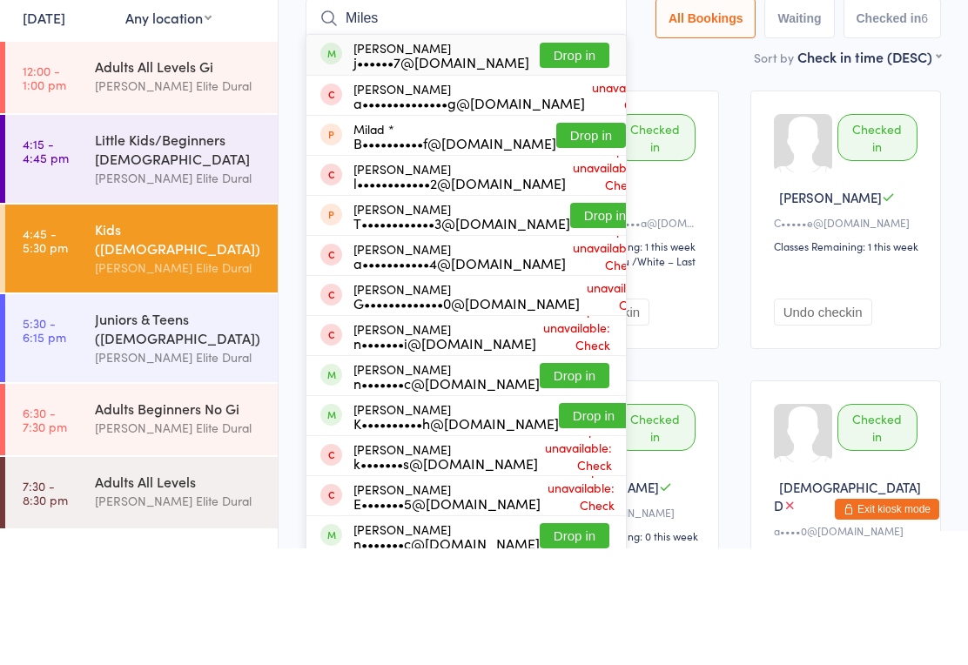
type input "Miles"
click at [545, 159] on button "Drop in" at bounding box center [575, 171] width 70 height 25
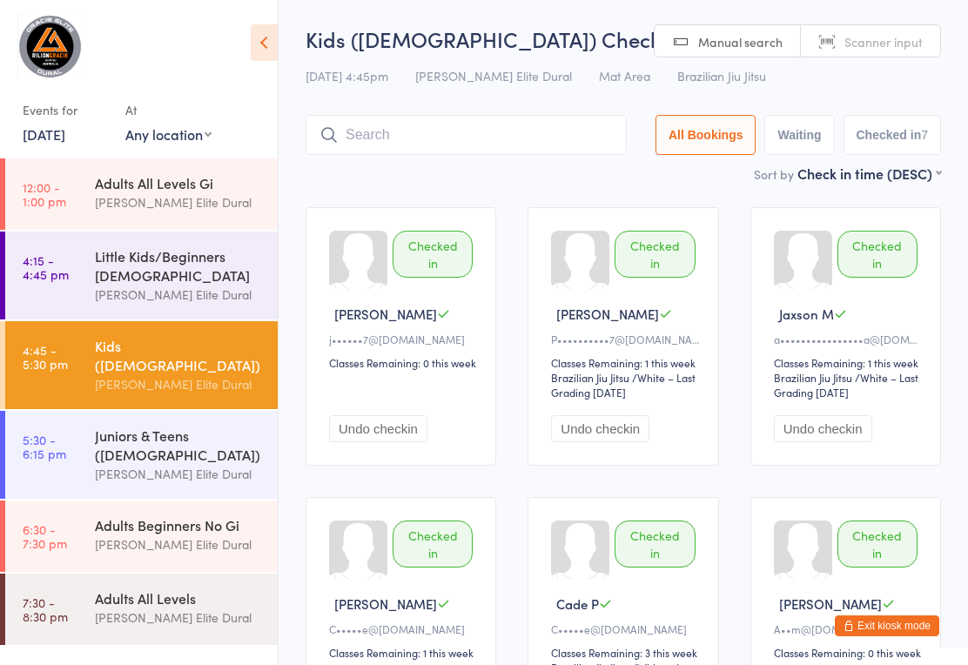
click at [440, 139] on input "search" at bounding box center [466, 135] width 321 height 40
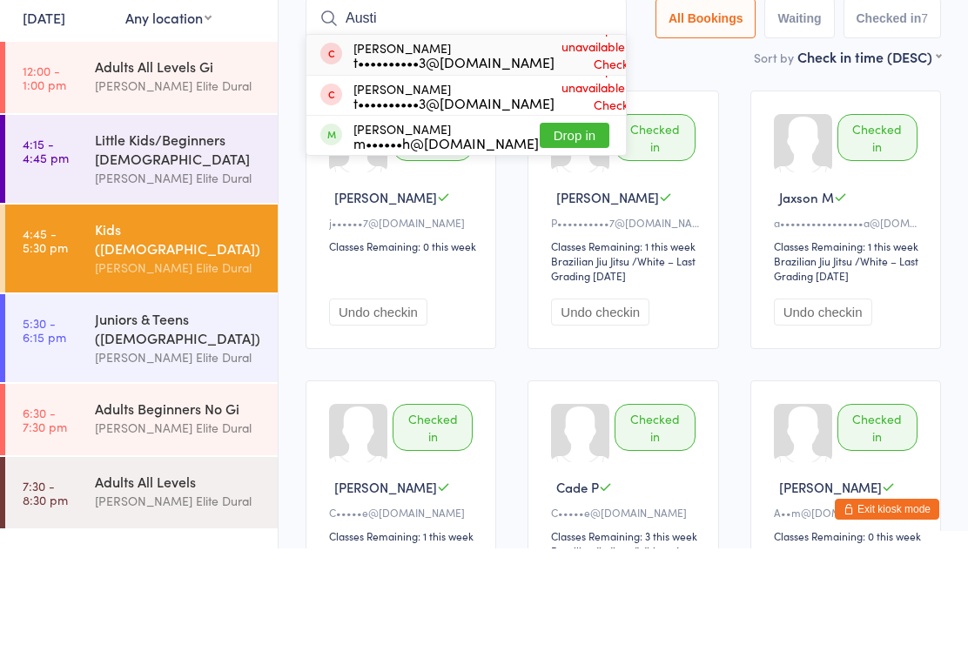
type input "Austi"
click at [559, 239] on button "Drop in" at bounding box center [575, 251] width 70 height 25
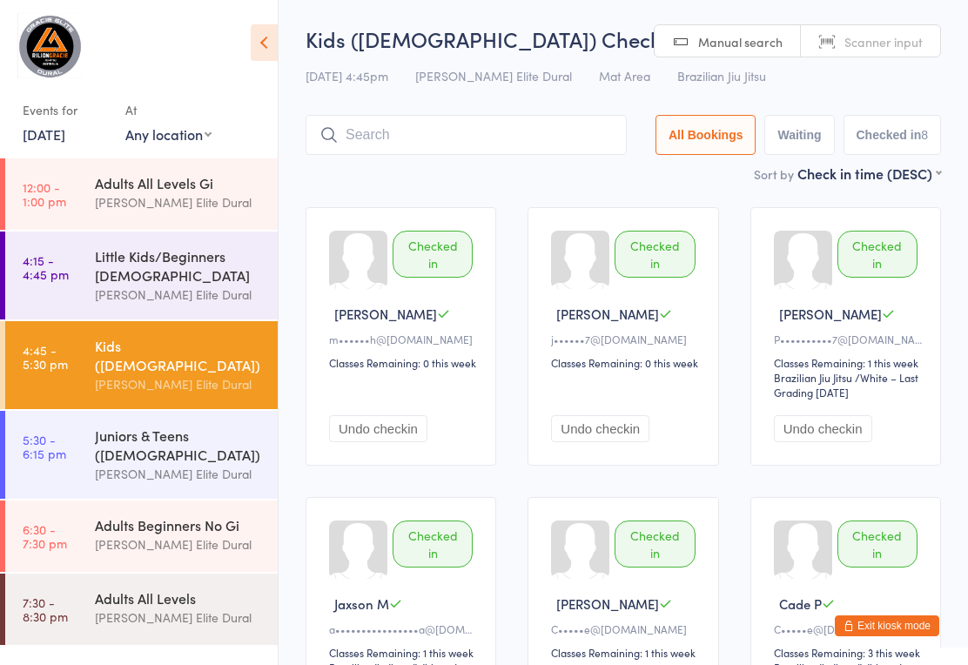
click at [449, 144] on input "search" at bounding box center [466, 135] width 321 height 40
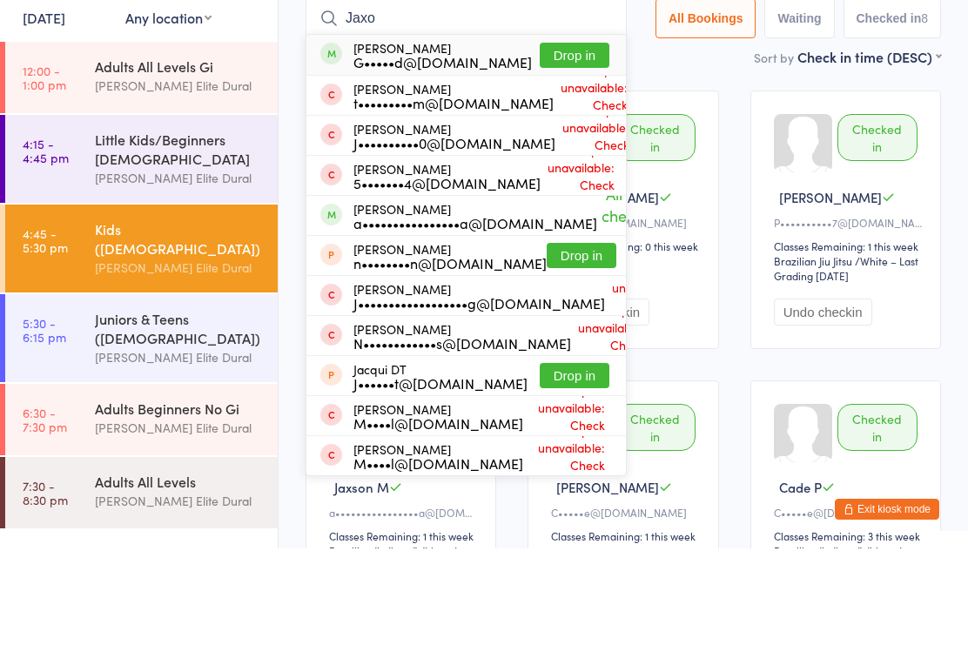
type input "Jaxo"
click at [554, 159] on button "Drop in" at bounding box center [575, 171] width 70 height 25
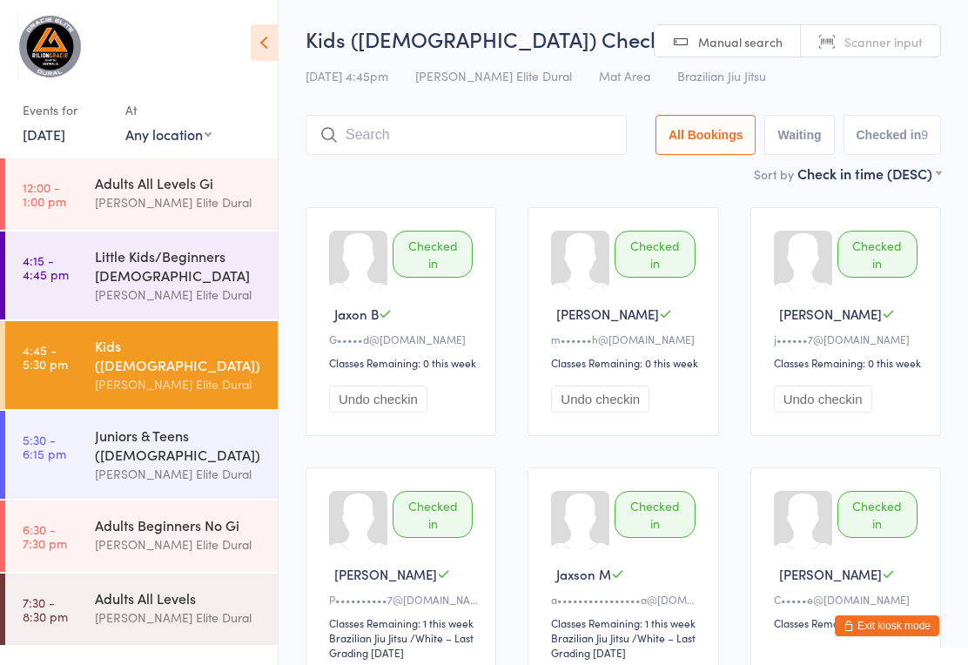
click at [420, 137] on input "search" at bounding box center [466, 135] width 321 height 40
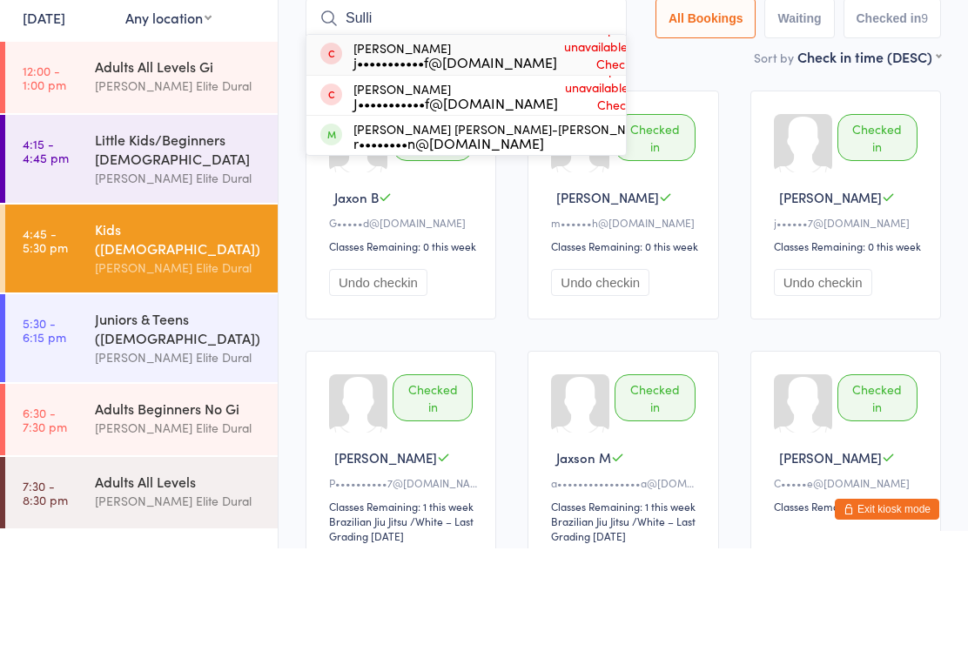
type input "Sulli"
click at [655, 239] on button "Drop in" at bounding box center [690, 251] width 70 height 25
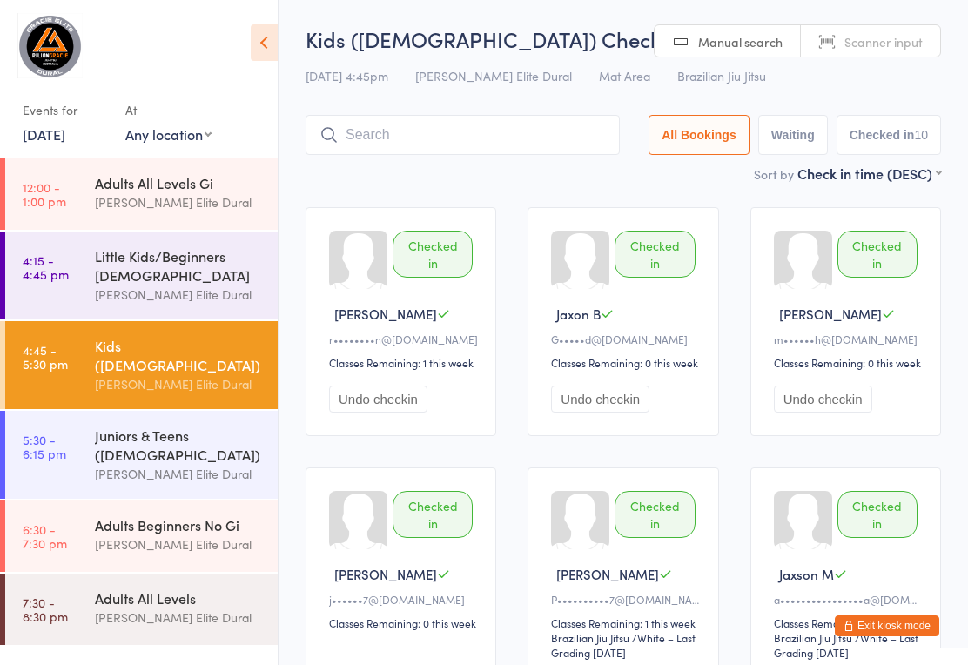
click at [440, 135] on input "search" at bounding box center [463, 135] width 314 height 40
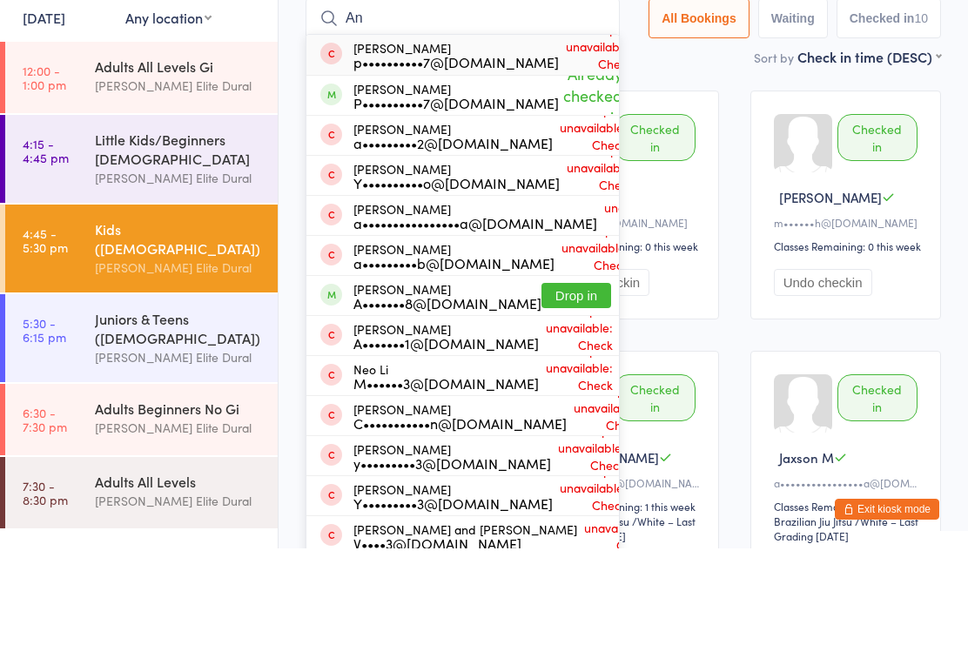
type input "A"
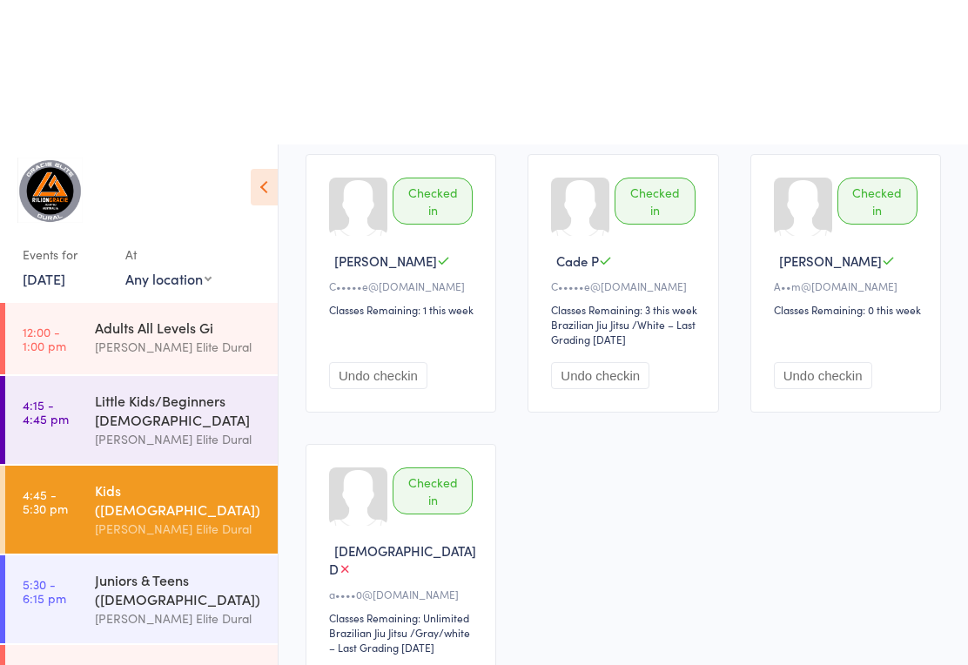
scroll to position [749, 0]
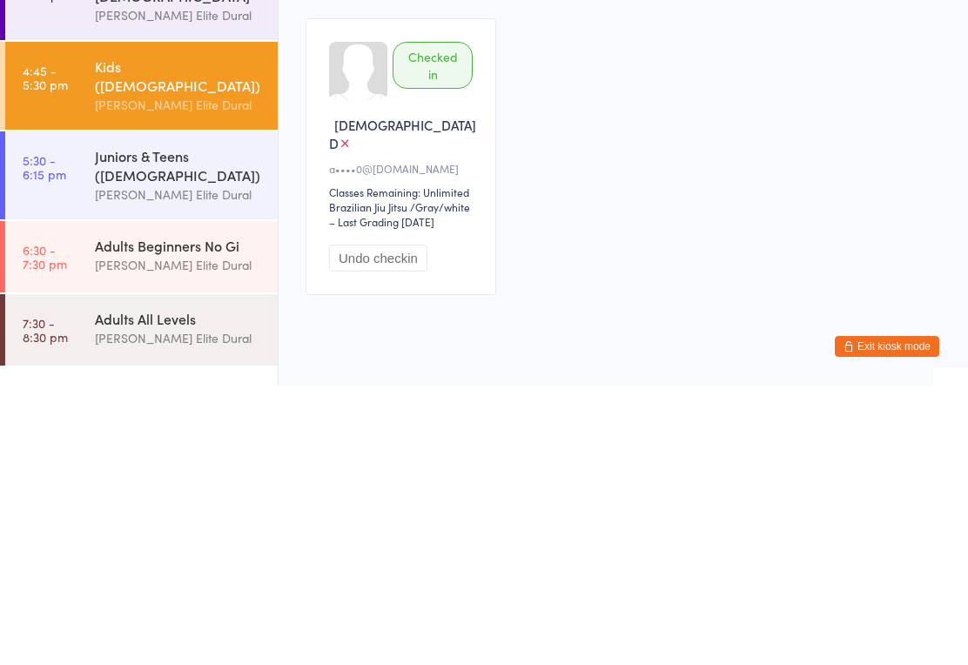
click at [192, 426] on div "Juniors & Teens ([DEMOGRAPHIC_DATA])" at bounding box center [179, 445] width 168 height 38
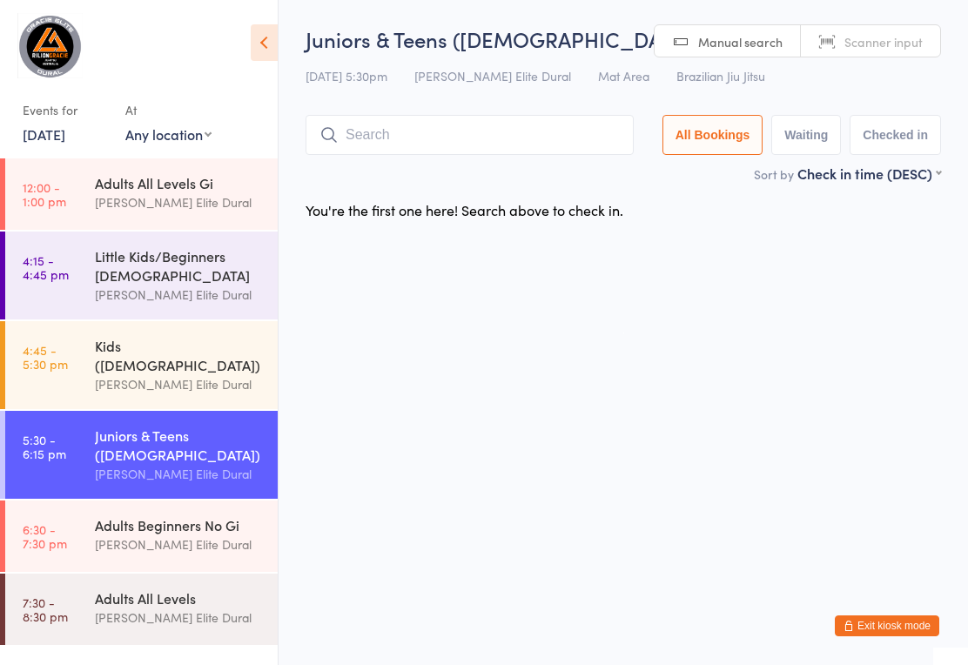
click at [420, 129] on input "search" at bounding box center [470, 135] width 328 height 40
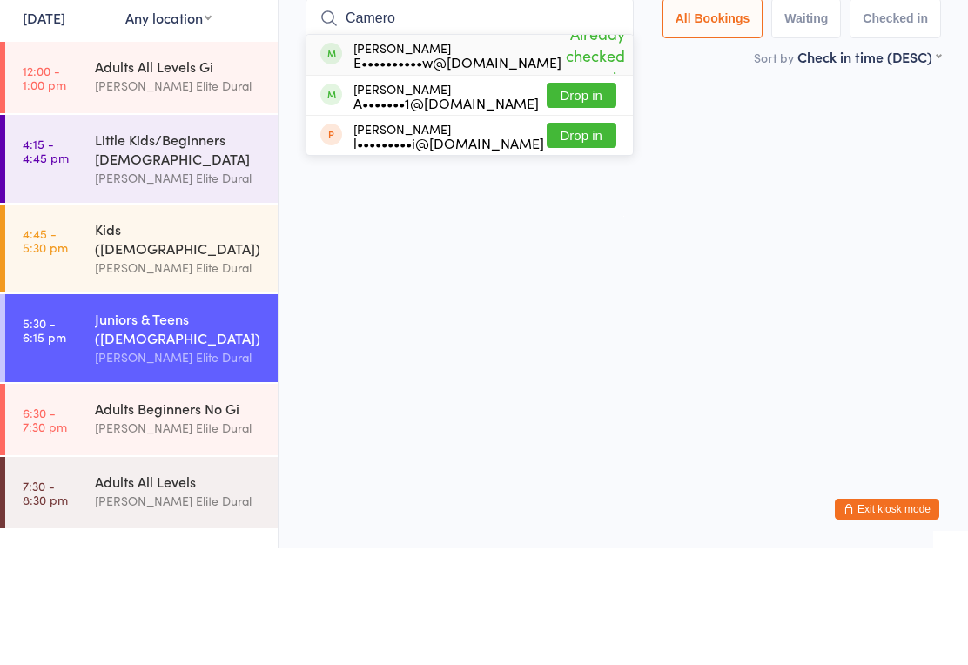
click at [697, 81] on main "Juniors & Teens (10-14 years o… Check-in 17 Sep 5:30pm Gracie Elite Dural Mat A…" at bounding box center [623, 126] width 635 height 204
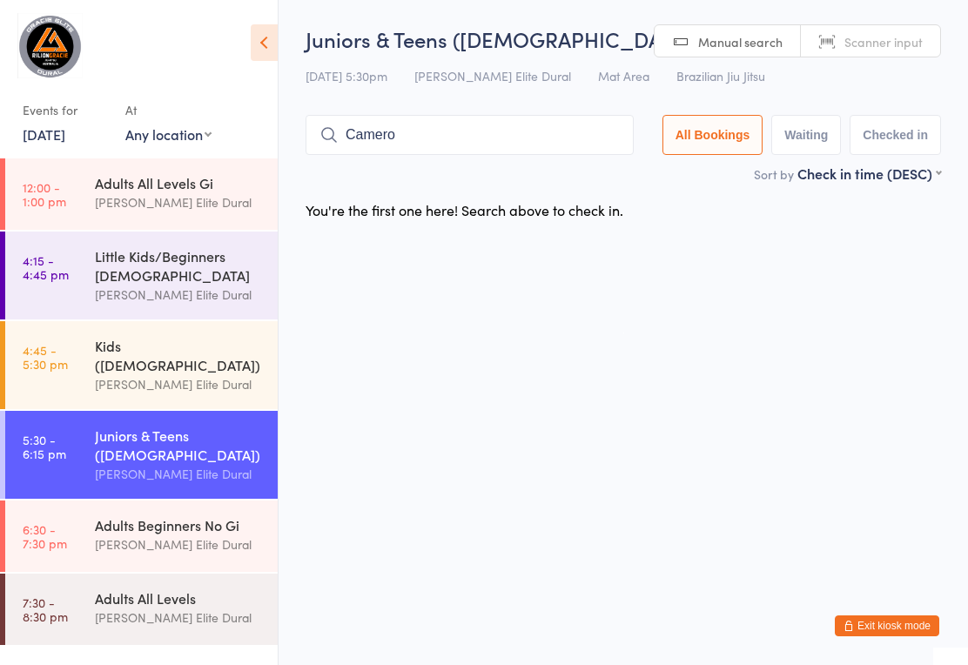
click at [504, 140] on input "Camero" at bounding box center [470, 135] width 328 height 40
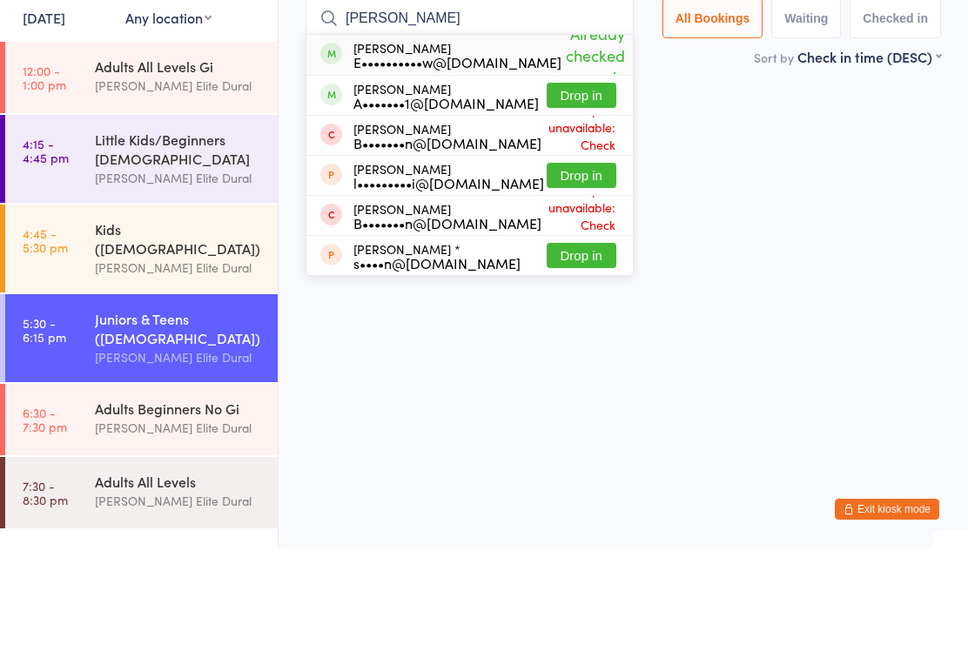
type input "Cameron"
click at [566, 135] on span "Already checked in" at bounding box center [595, 172] width 68 height 74
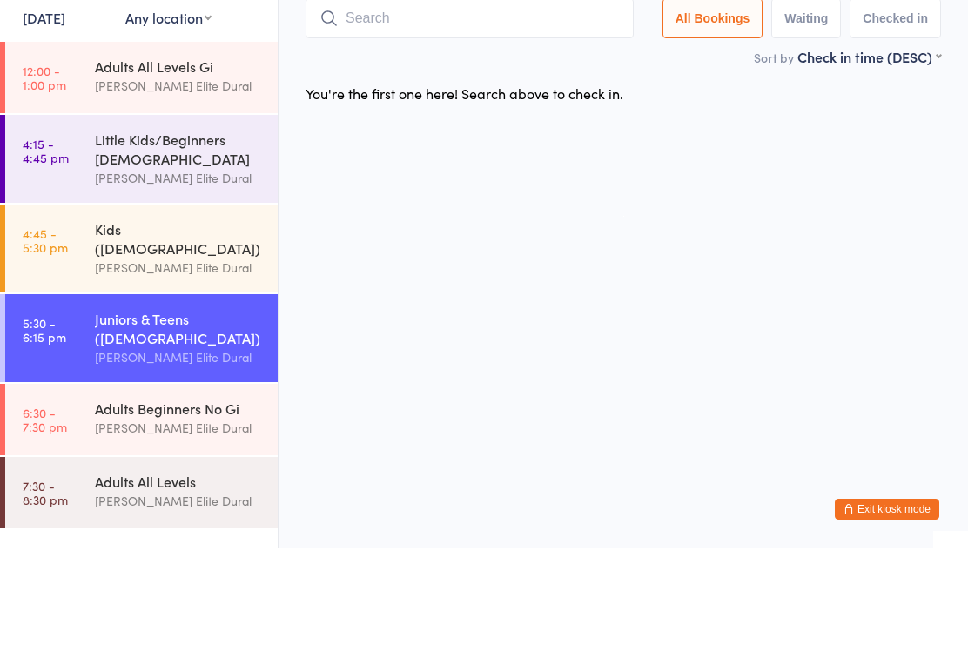
click at [509, 115] on input "search" at bounding box center [470, 135] width 328 height 40
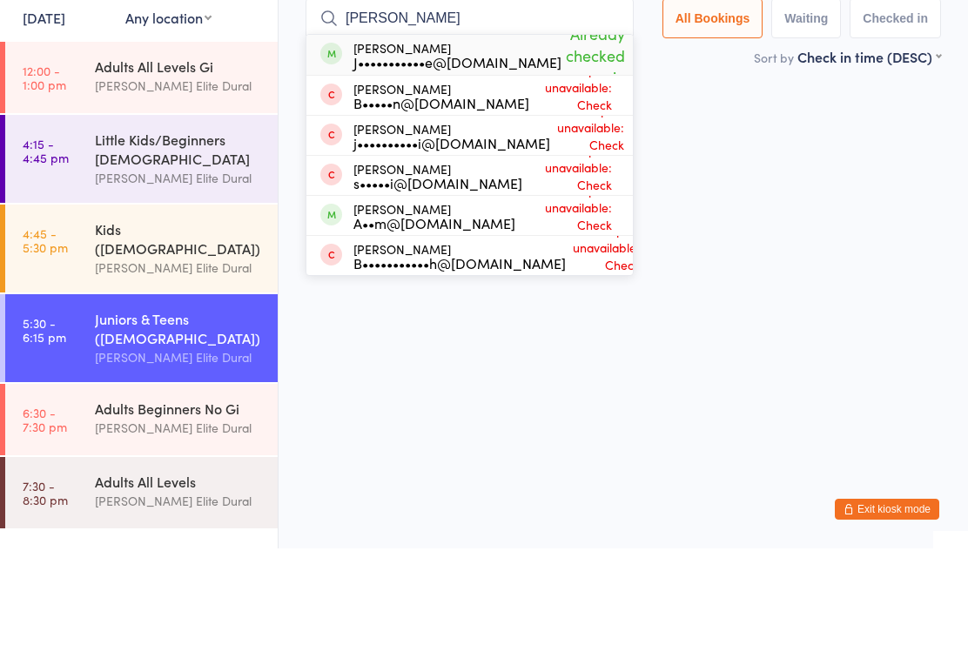
type input "Noah"
click at [783, 150] on html "You have now entered Kiosk Mode. Members will be able to check themselves in us…" at bounding box center [484, 332] width 968 height 665
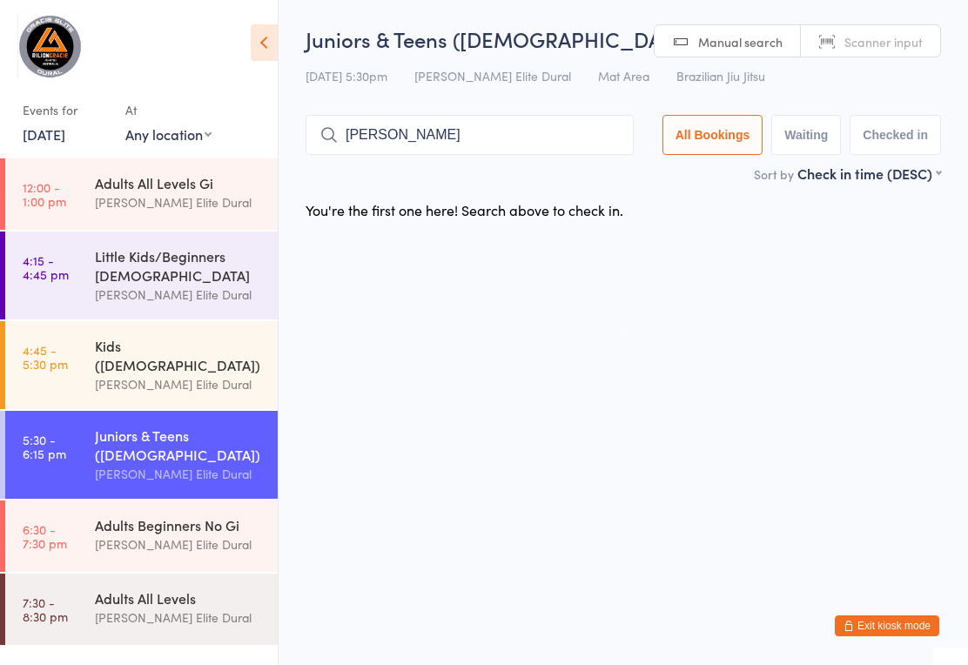
click at [213, 341] on div "Kids ([DEMOGRAPHIC_DATA])" at bounding box center [179, 355] width 168 height 38
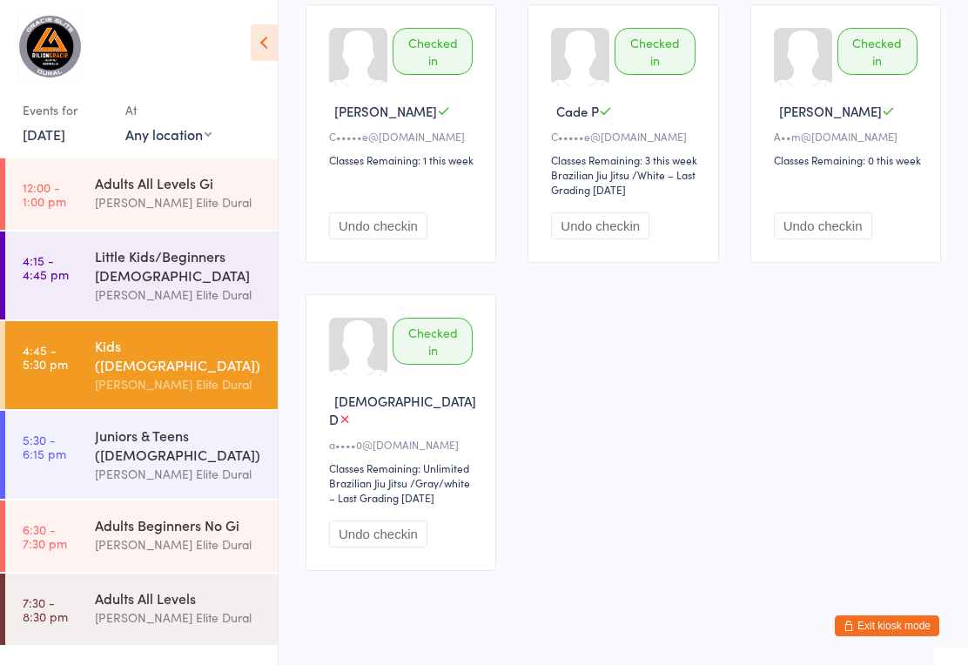
scroll to position [771, 0]
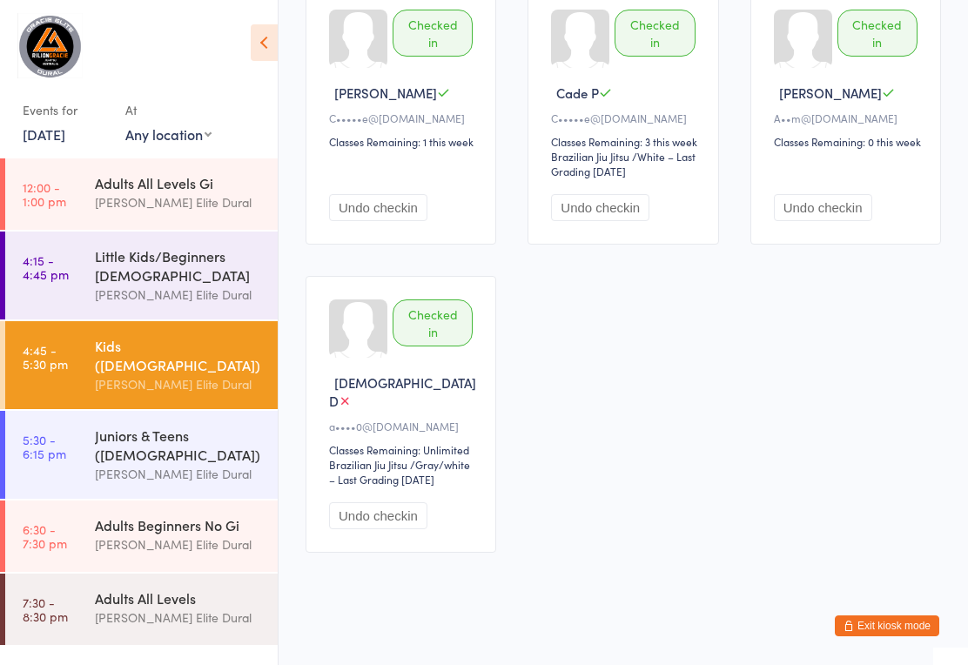
click at [211, 279] on div "Little Kids/Beginners [DEMOGRAPHIC_DATA]" at bounding box center [179, 265] width 168 height 38
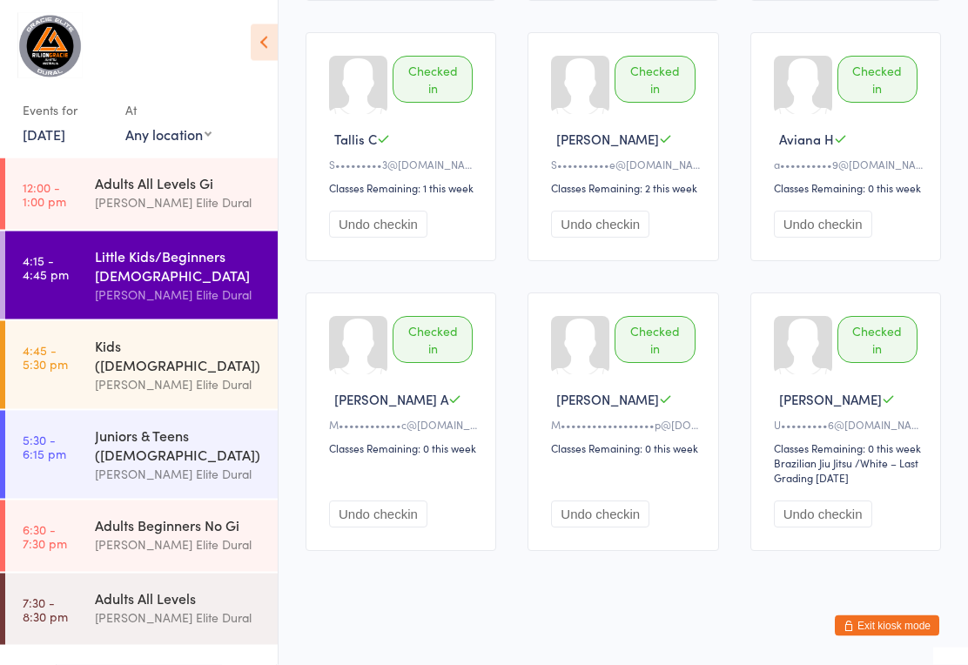
scroll to position [445, 0]
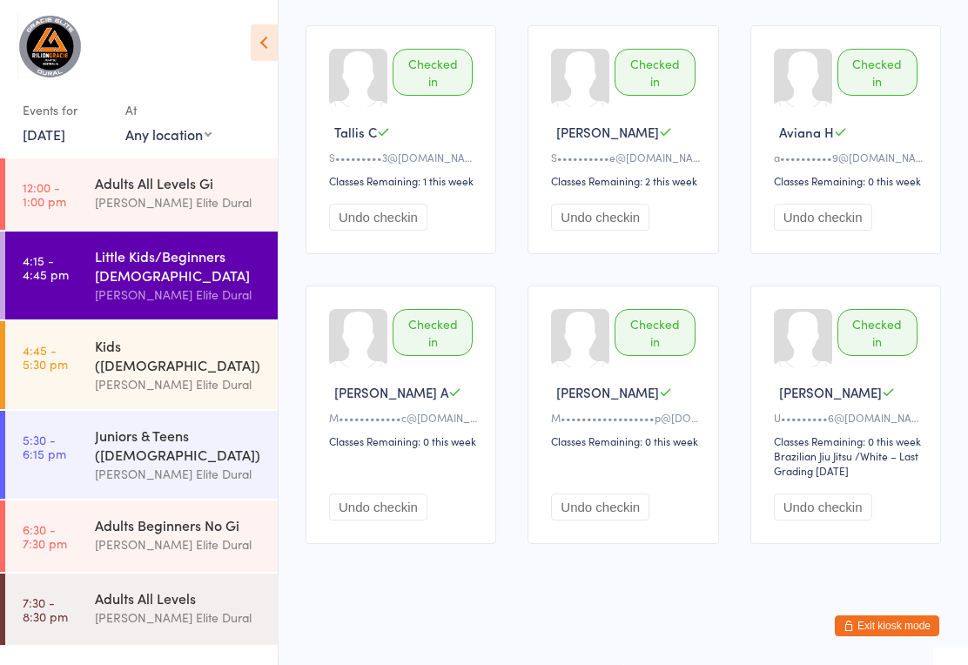
click at [186, 207] on div "[PERSON_NAME] Elite Dural" at bounding box center [179, 202] width 168 height 20
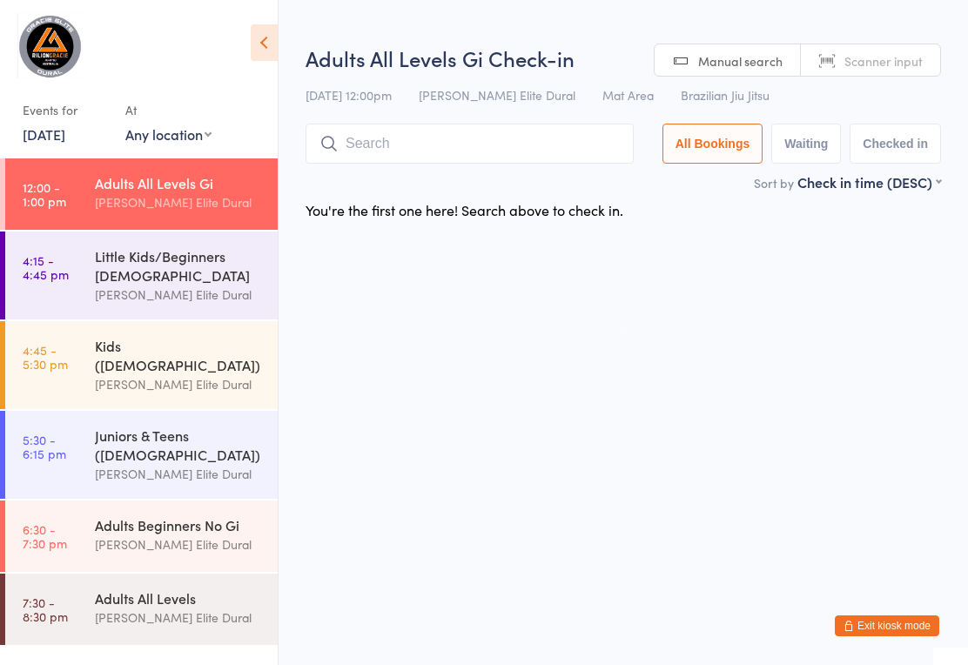
click at [205, 559] on div "Adults Beginners No Gi Gracie Elite Dural" at bounding box center [186, 535] width 183 height 69
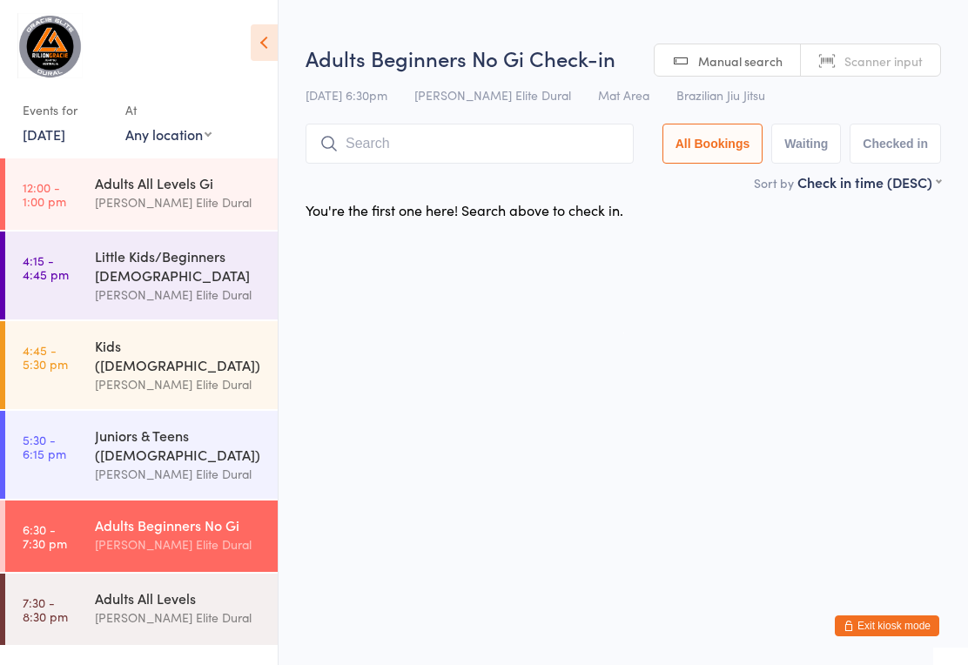
click at [208, 629] on div "Adults All Levels Gracie Elite Dural" at bounding box center [186, 608] width 183 height 69
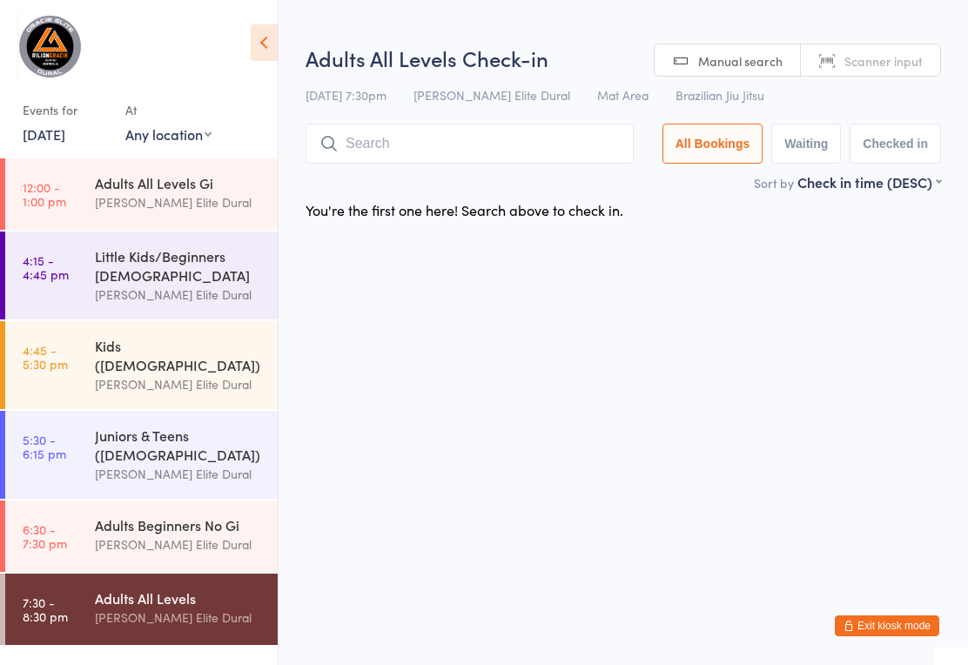
click at [73, 427] on link "5:30 - 6:15 pm Juniors & Teens (10-14 years old) Gracie Elite Dural" at bounding box center [141, 455] width 272 height 88
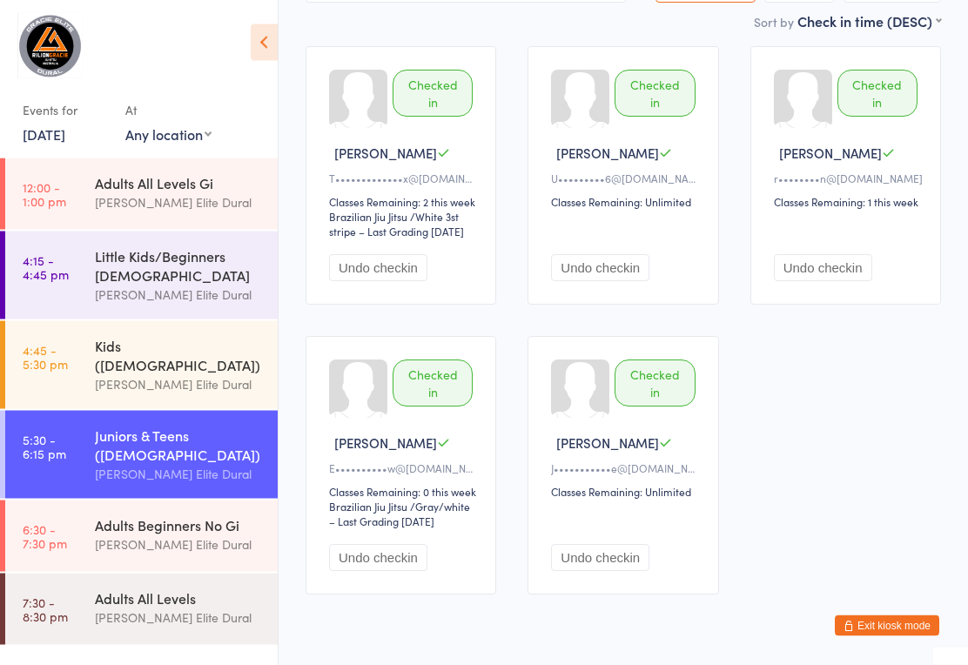
scroll to position [222, 0]
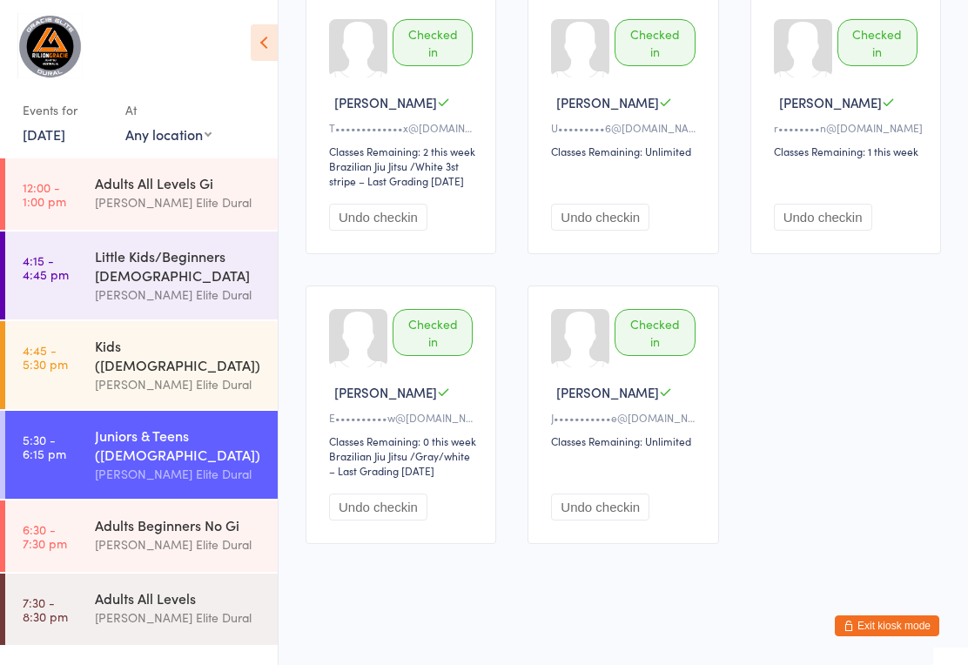
click at [64, 438] on time "5:30 - 6:15 pm" at bounding box center [45, 447] width 44 height 28
